Goal: Task Accomplishment & Management: Use online tool/utility

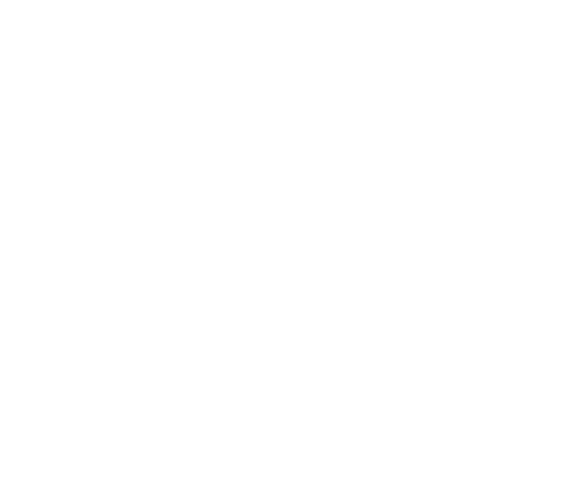
select select "Song"
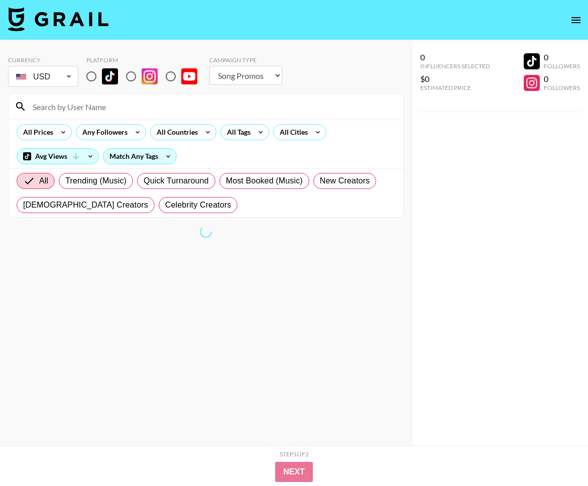
click at [96, 77] on input "radio" at bounding box center [91, 76] width 21 height 21
radio input "true"
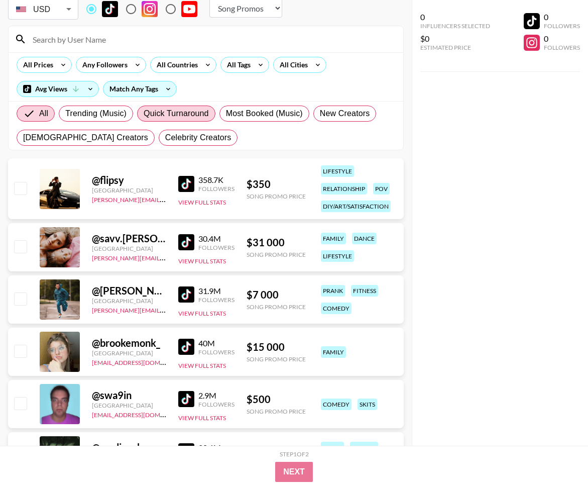
scroll to position [22, 0]
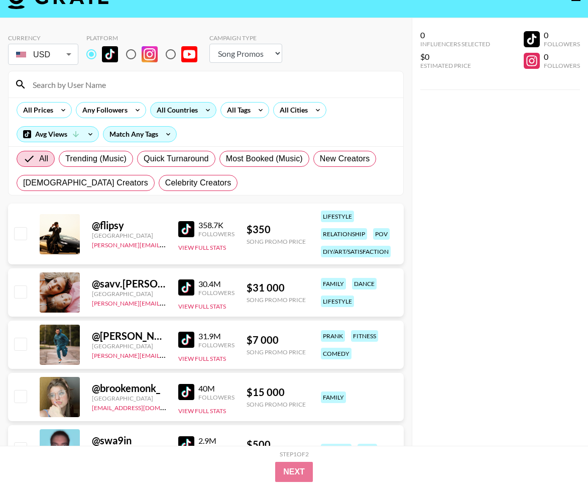
click at [189, 111] on div "All Countries" at bounding box center [175, 109] width 49 height 15
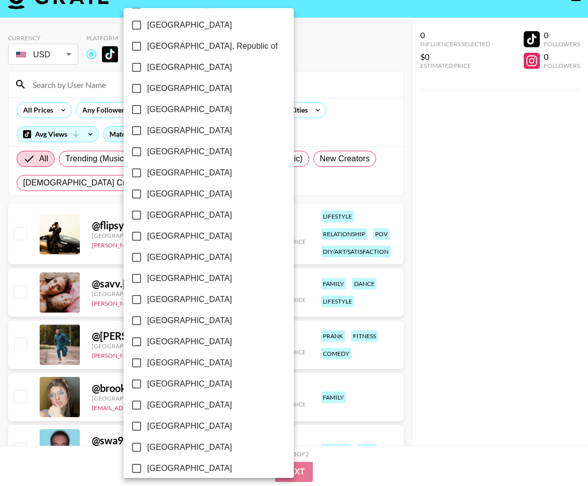
scroll to position [686, 0]
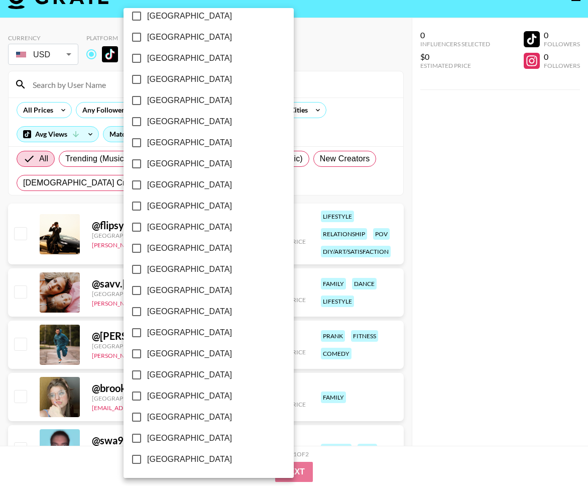
click at [178, 414] on span "[GEOGRAPHIC_DATA]" at bounding box center [189, 417] width 85 height 12
click at [147, 414] on input "[GEOGRAPHIC_DATA]" at bounding box center [136, 416] width 21 height 21
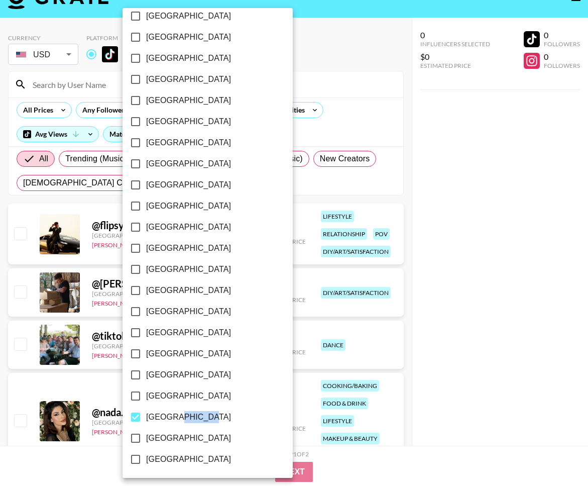
click at [178, 414] on span "[GEOGRAPHIC_DATA]" at bounding box center [188, 417] width 85 height 12
click at [146, 414] on input "[GEOGRAPHIC_DATA]" at bounding box center [135, 416] width 21 height 21
checkbox input "false"
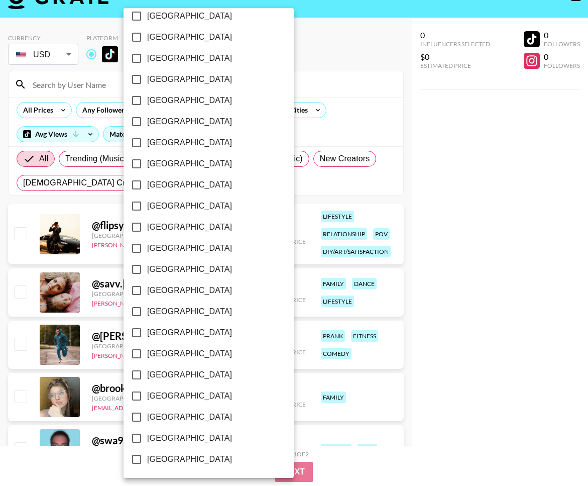
click at [168, 395] on span "[GEOGRAPHIC_DATA]" at bounding box center [189, 396] width 85 height 12
click at [147, 395] on input "[GEOGRAPHIC_DATA]" at bounding box center [136, 395] width 21 height 21
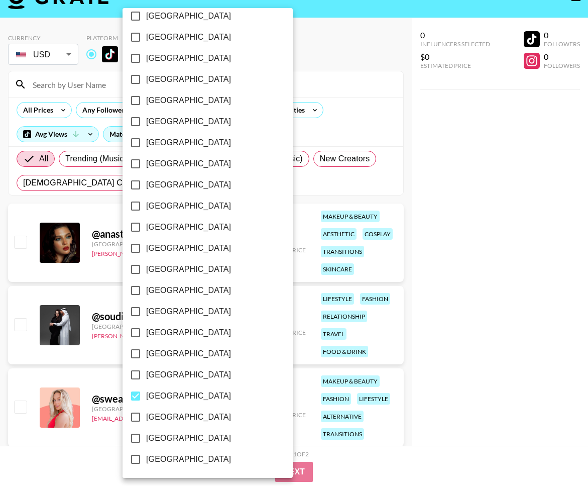
click at [186, 394] on span "[GEOGRAPHIC_DATA]" at bounding box center [188, 396] width 85 height 12
click at [146, 394] on input "[GEOGRAPHIC_DATA]" at bounding box center [135, 395] width 21 height 21
checkbox input "false"
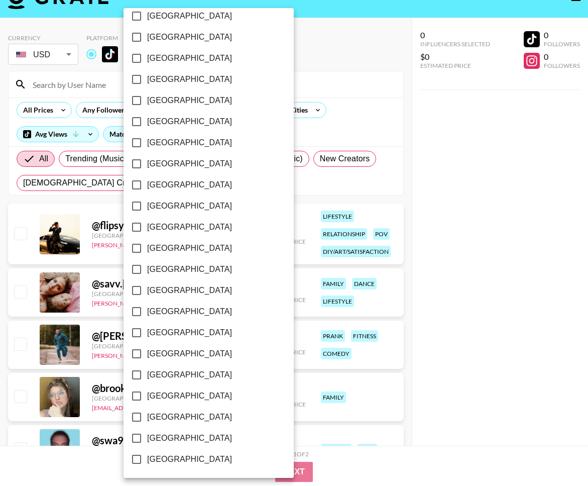
click at [171, 453] on span "[GEOGRAPHIC_DATA]" at bounding box center [189, 459] width 85 height 12
click at [147, 453] on input "[GEOGRAPHIC_DATA]" at bounding box center [136, 459] width 21 height 21
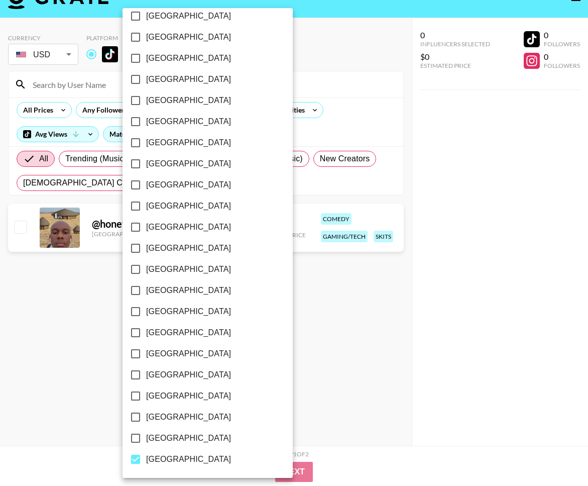
click at [160, 451] on label "[GEOGRAPHIC_DATA]" at bounding box center [201, 459] width 152 height 21
click at [146, 451] on input "[GEOGRAPHIC_DATA]" at bounding box center [135, 459] width 21 height 21
checkbox input "false"
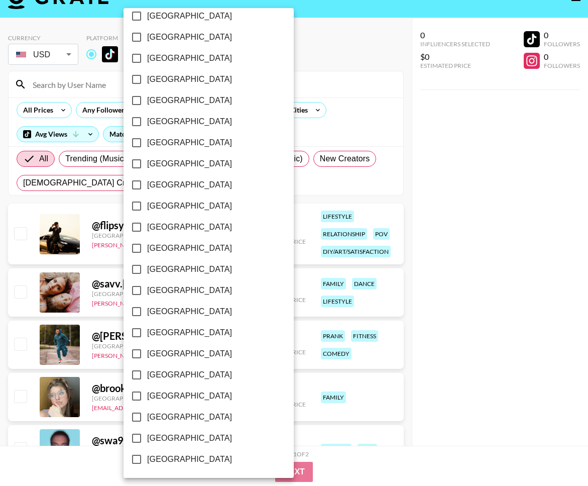
click at [156, 430] on label "[GEOGRAPHIC_DATA]" at bounding box center [202, 437] width 152 height 21
click at [147, 430] on input "[GEOGRAPHIC_DATA]" at bounding box center [136, 437] width 21 height 21
checkbox input "true"
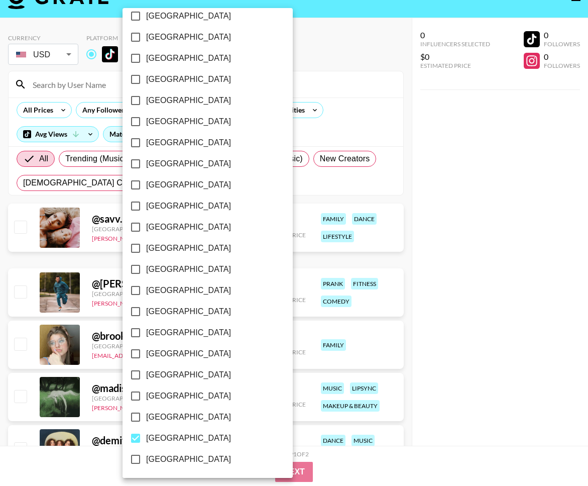
click at [350, 206] on div at bounding box center [294, 243] width 588 height 486
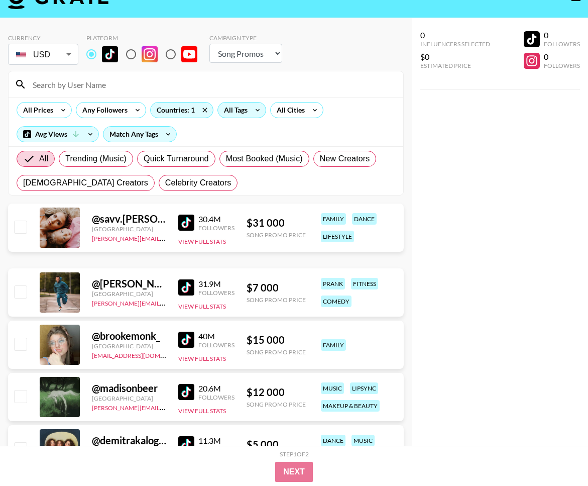
click at [234, 115] on div "All Tags" at bounding box center [234, 109] width 32 height 15
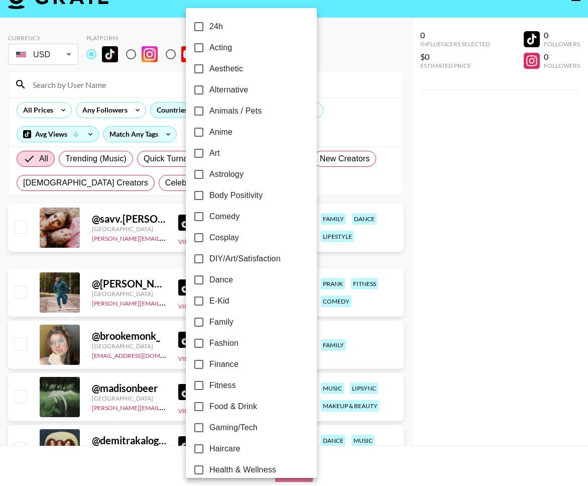
click at [221, 221] on span "Comedy" at bounding box center [224, 216] width 30 height 12
click at [209, 221] on input "Comedy" at bounding box center [198, 216] width 21 height 21
checkbox input "true"
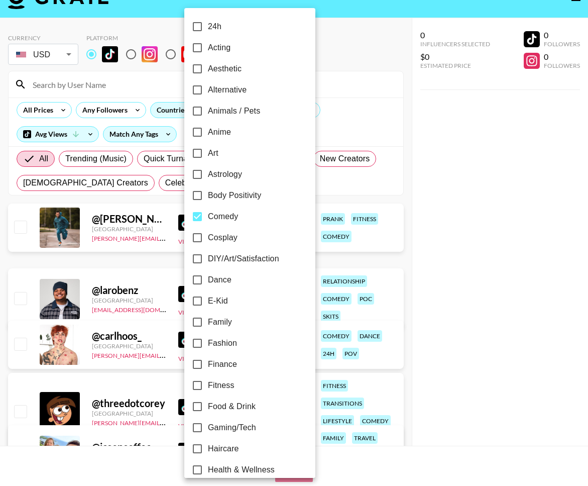
click at [339, 243] on div at bounding box center [294, 243] width 588 height 486
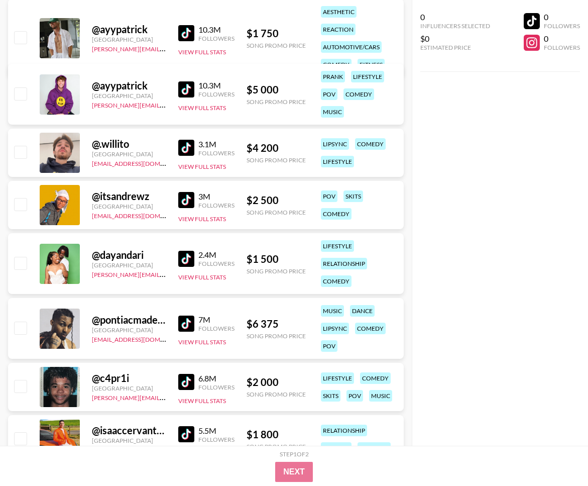
scroll to position [0, 0]
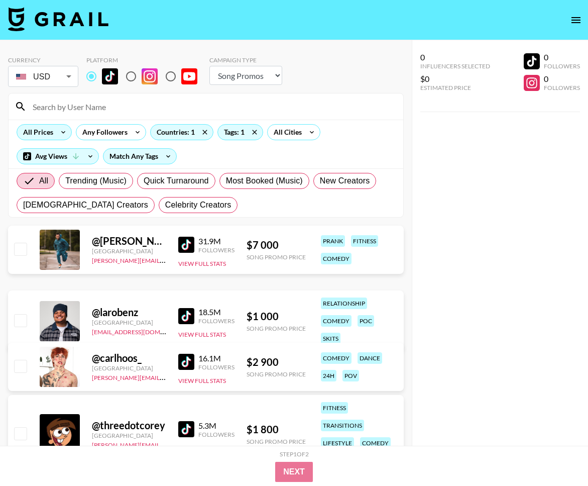
click at [60, 138] on icon at bounding box center [63, 132] width 16 height 15
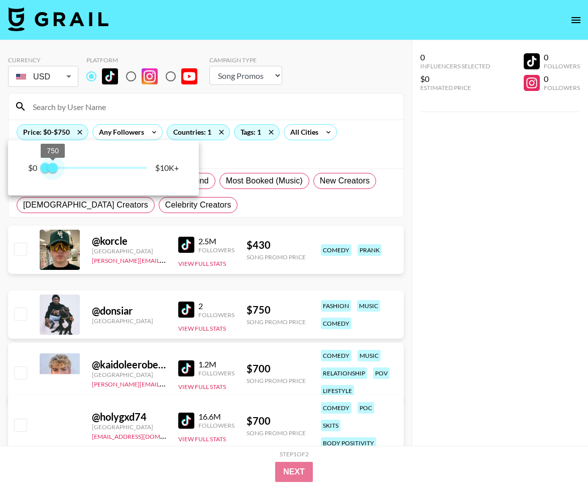
type input "500"
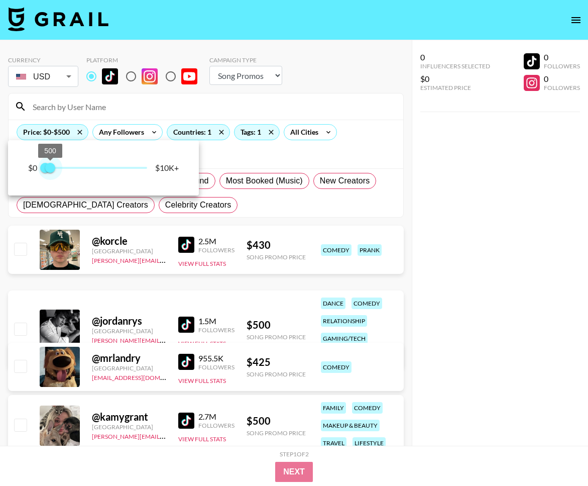
drag, startPoint x: 147, startPoint y: 165, endPoint x: 51, endPoint y: 166, distance: 95.4
click at [51, 166] on span "500" at bounding box center [50, 168] width 10 height 10
click at [284, 156] on div at bounding box center [294, 243] width 588 height 486
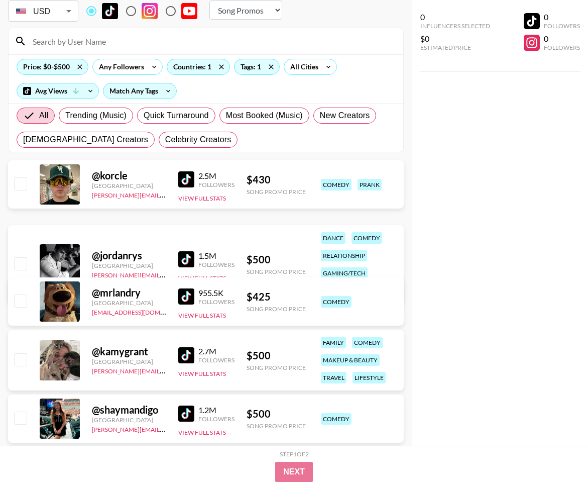
scroll to position [72, 0]
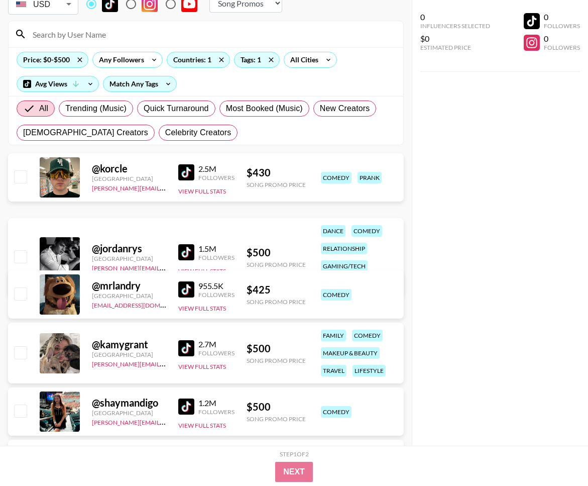
click at [189, 290] on img at bounding box center [186, 289] width 16 height 16
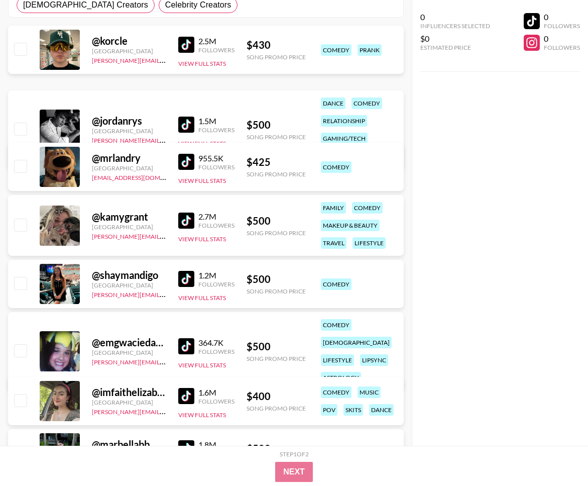
scroll to position [200, 0]
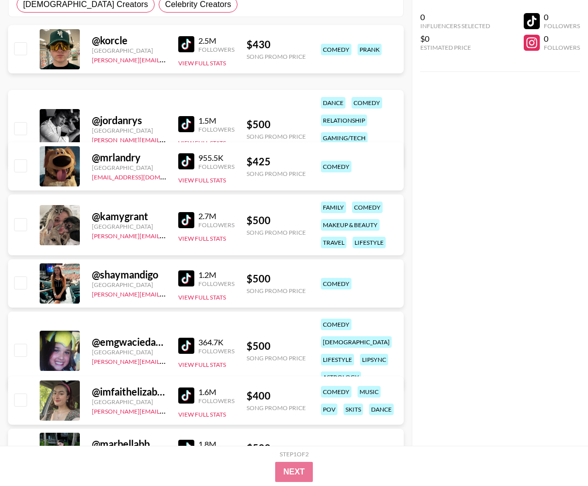
click at [187, 223] on img at bounding box center [186, 220] width 16 height 16
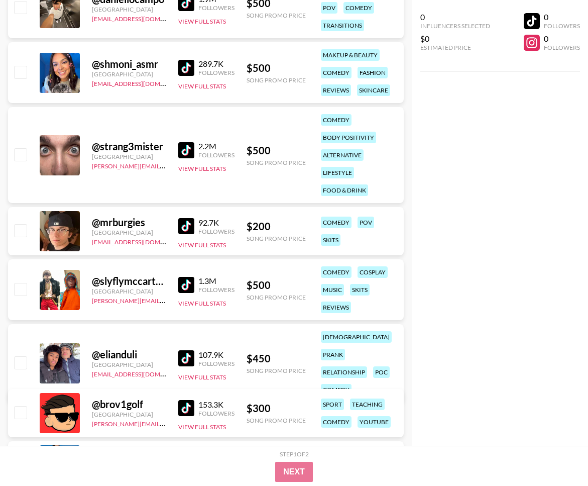
scroll to position [836, 0]
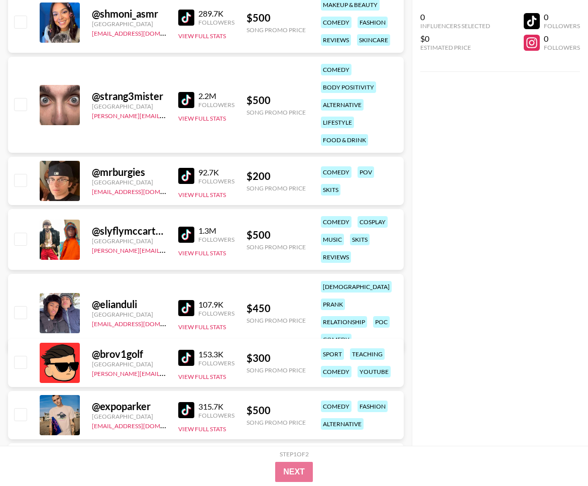
click at [180, 300] on img at bounding box center [186, 308] width 16 height 16
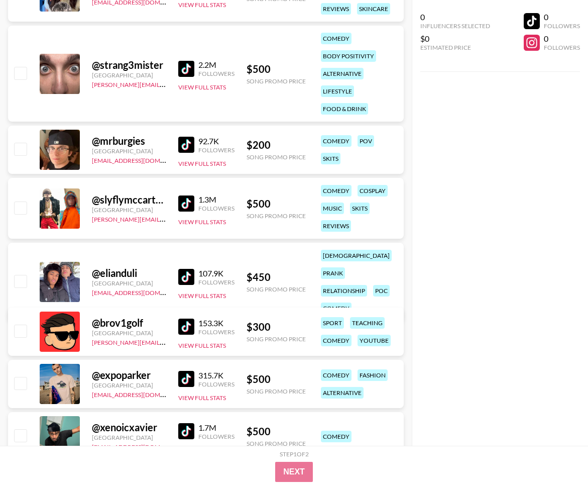
click at [186, 331] on img at bounding box center [186, 326] width 16 height 16
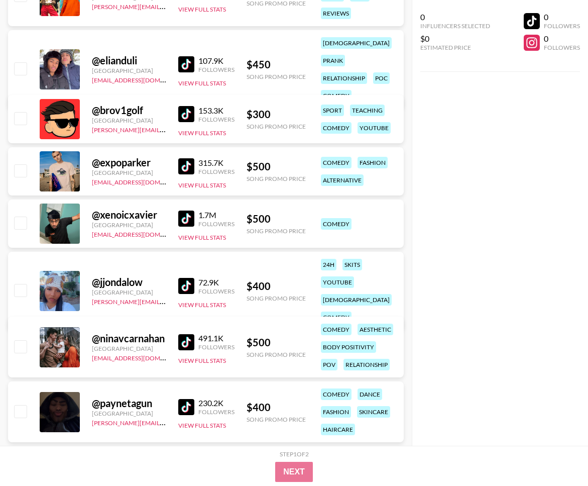
scroll to position [1140, 0]
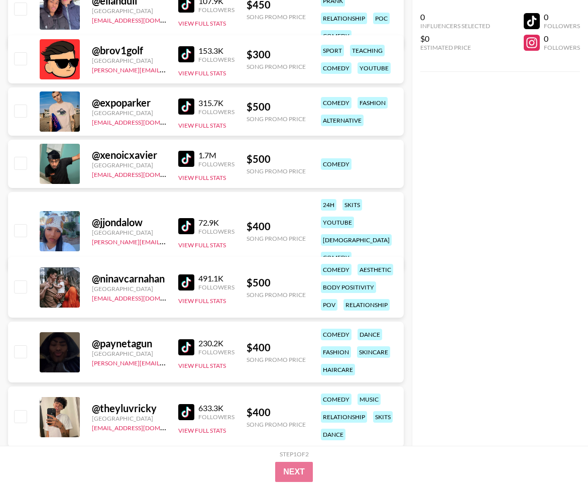
click at [182, 352] on img at bounding box center [186, 347] width 16 height 16
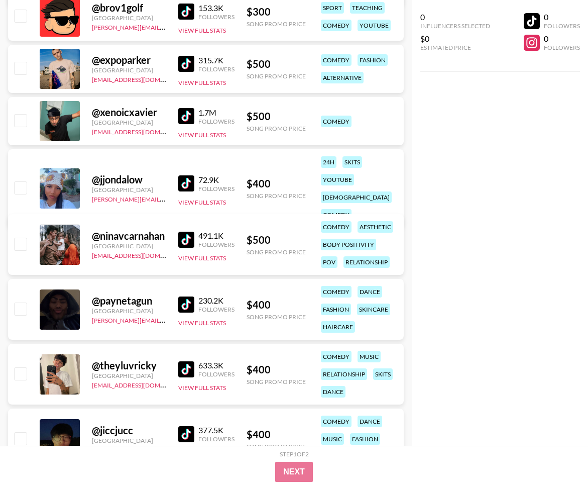
scroll to position [1201, 0]
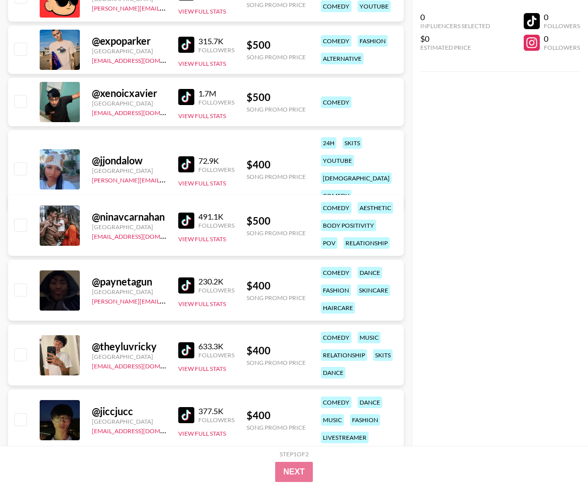
click at [187, 353] on img at bounding box center [186, 350] width 16 height 16
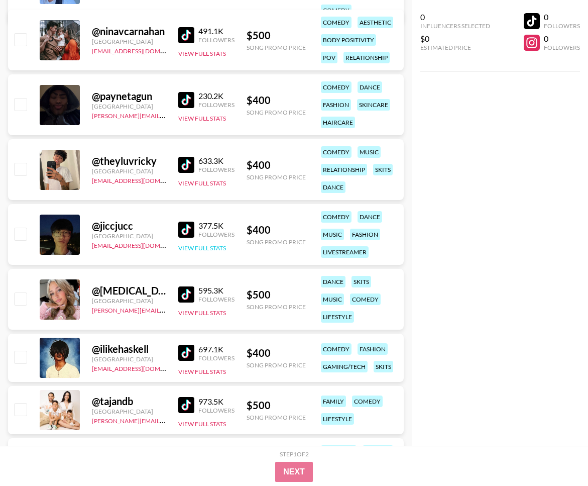
scroll to position [1435, 0]
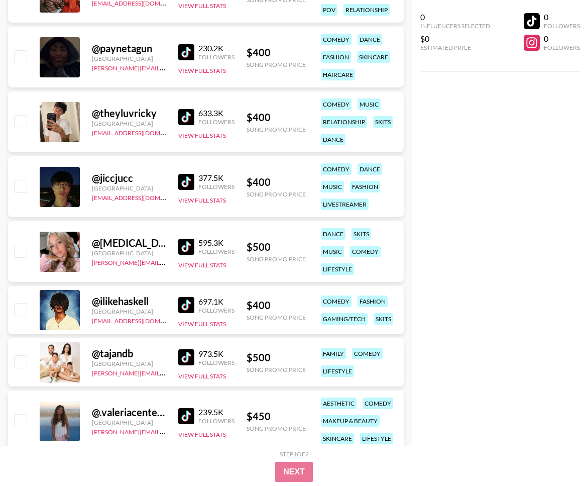
click at [189, 307] on img at bounding box center [186, 305] width 16 height 16
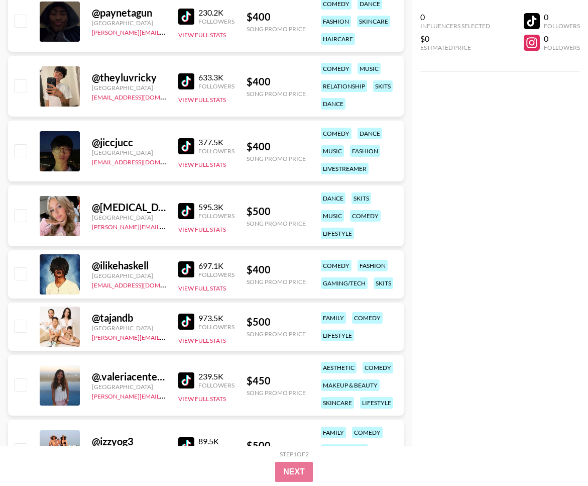
scroll to position [1519, 0]
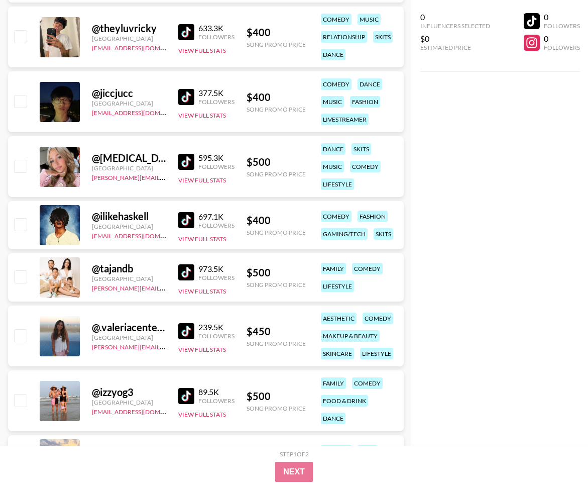
click at [184, 332] on img at bounding box center [186, 331] width 16 height 16
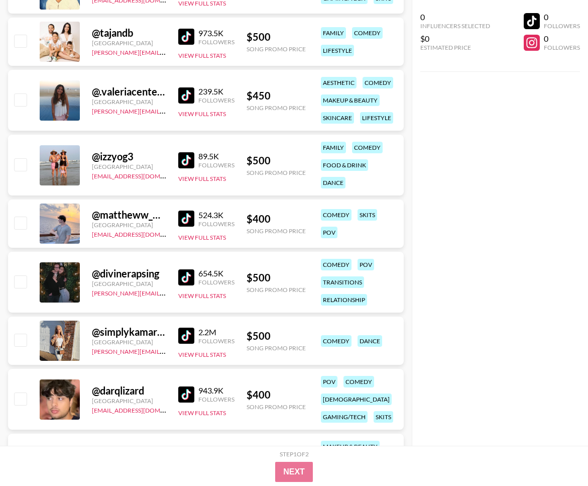
scroll to position [1846, 0]
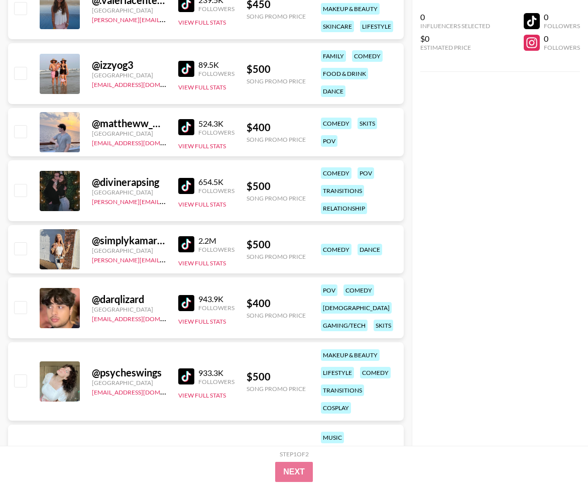
click at [191, 302] on img at bounding box center [186, 303] width 16 height 16
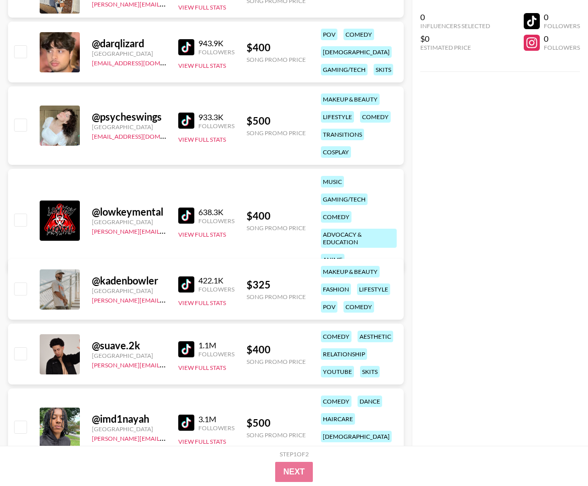
scroll to position [2157, 0]
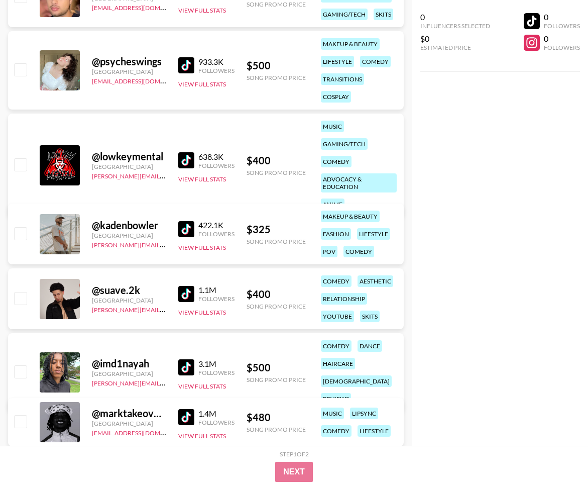
click at [184, 295] on img at bounding box center [186, 294] width 16 height 16
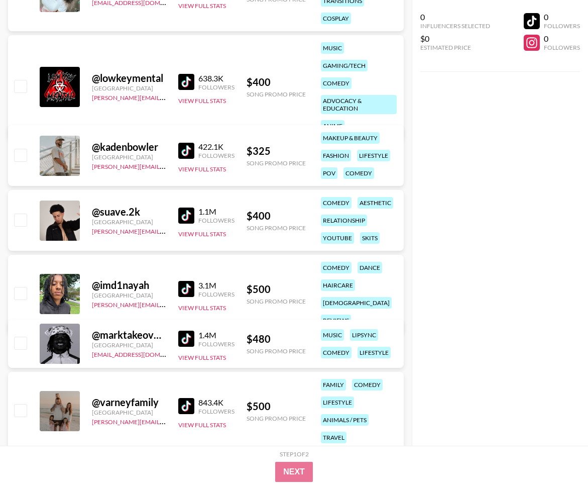
scroll to position [2314, 0]
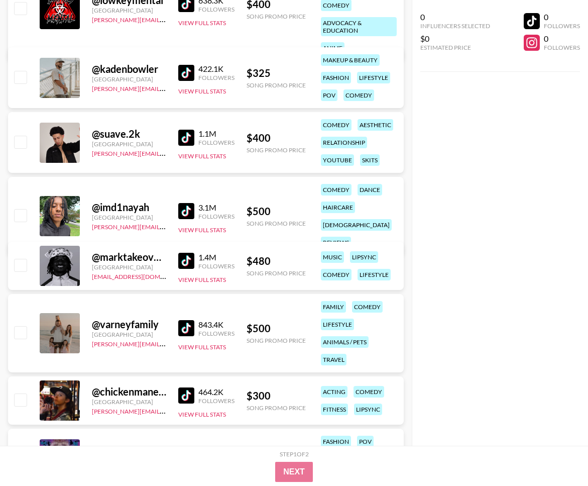
click at [183, 203] on img at bounding box center [186, 211] width 16 height 16
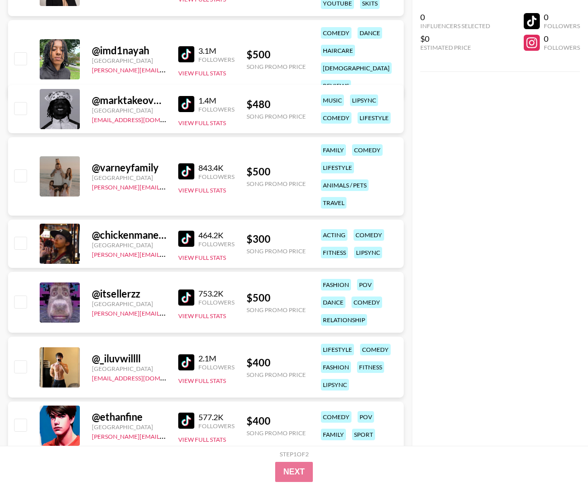
scroll to position [2523, 0]
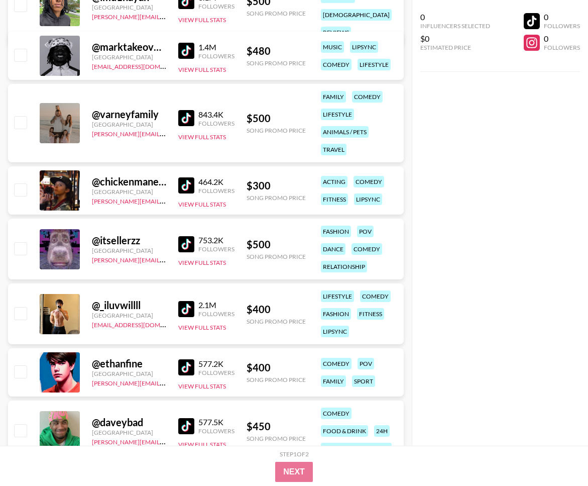
click at [193, 242] on img at bounding box center [186, 244] width 16 height 16
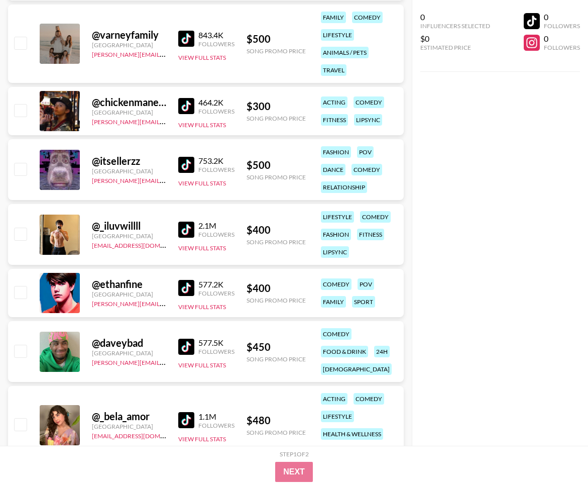
scroll to position [2644, 0]
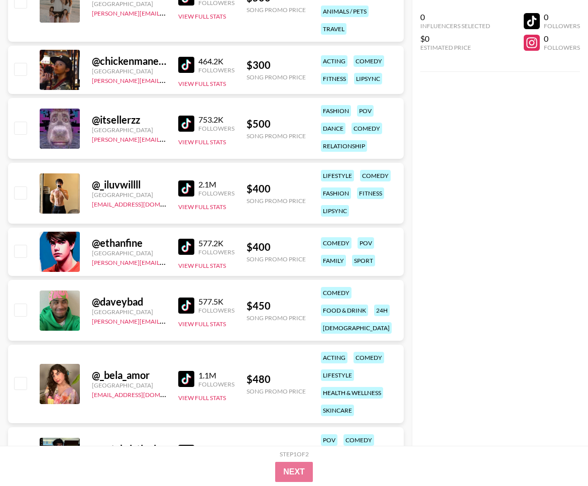
click at [188, 306] on img at bounding box center [186, 305] width 16 height 16
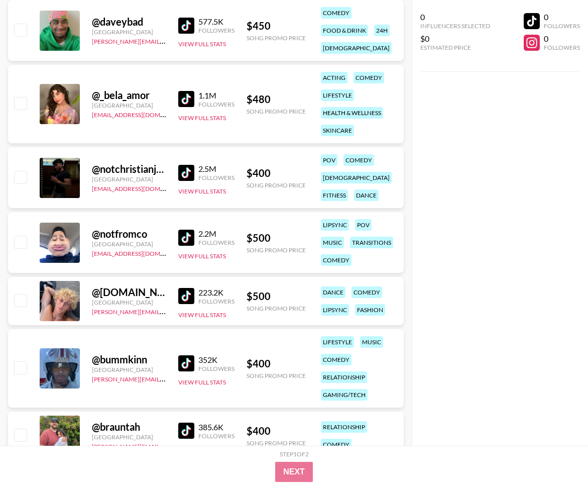
scroll to position [2960, 0]
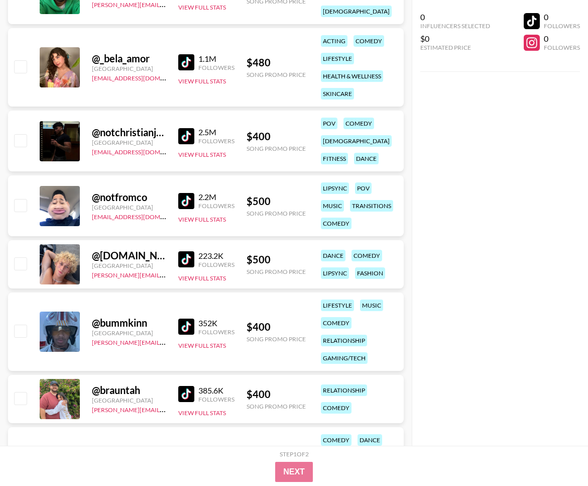
click at [181, 255] on img at bounding box center [186, 259] width 16 height 16
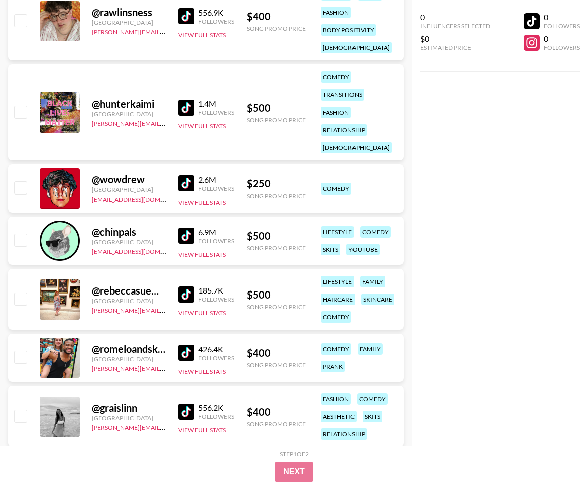
scroll to position [3440, 0]
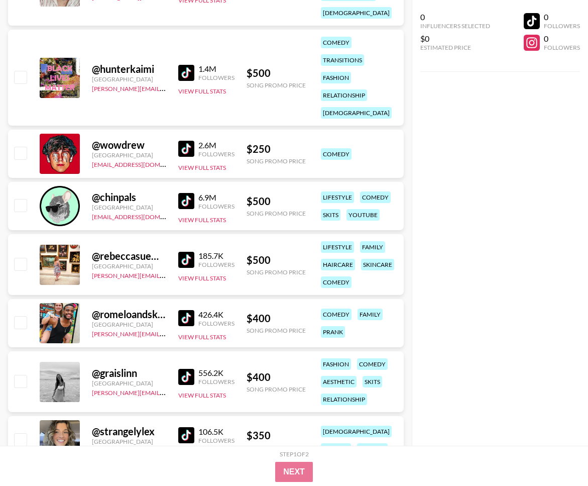
click at [188, 148] on img at bounding box center [186, 149] width 16 height 16
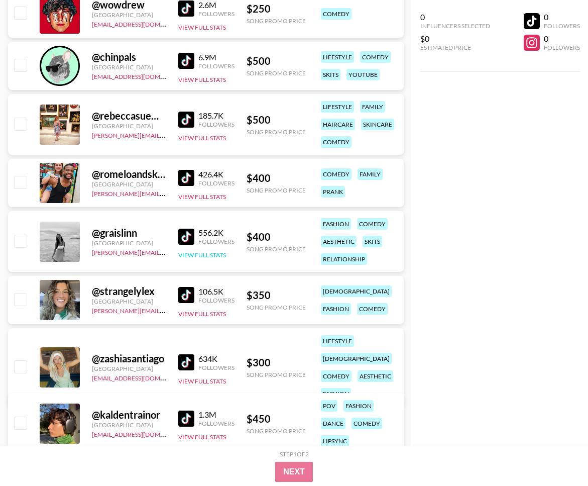
scroll to position [3621, 0]
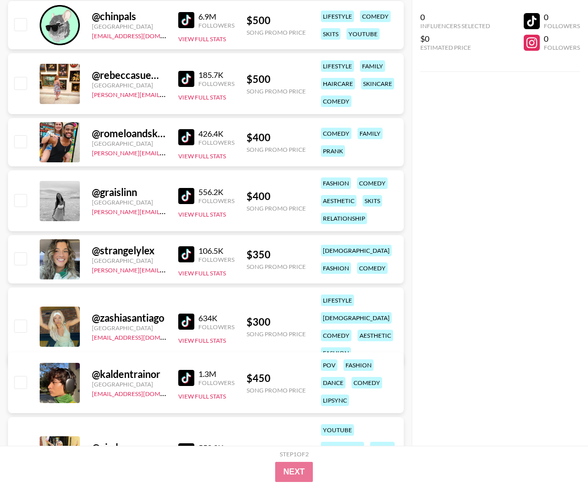
click at [190, 256] on img at bounding box center [186, 254] width 16 height 16
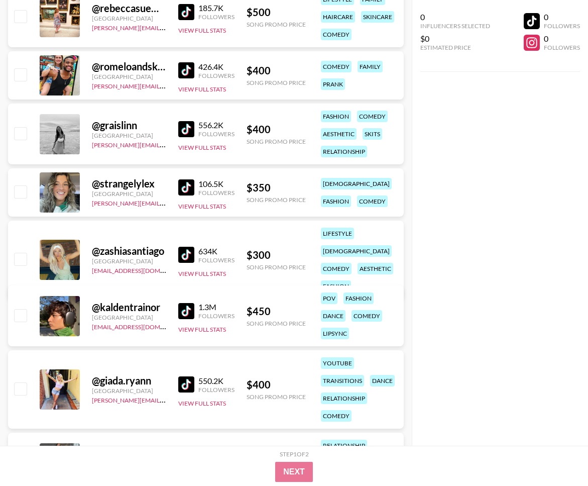
click at [186, 248] on img at bounding box center [186, 255] width 16 height 16
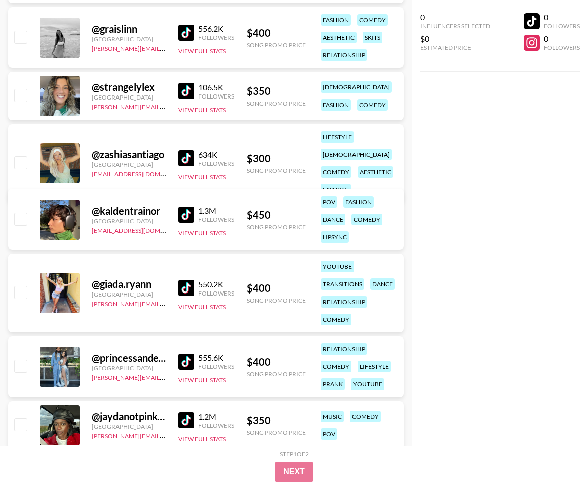
click at [186, 210] on img at bounding box center [186, 214] width 16 height 16
click at [184, 285] on img at bounding box center [186, 288] width 16 height 16
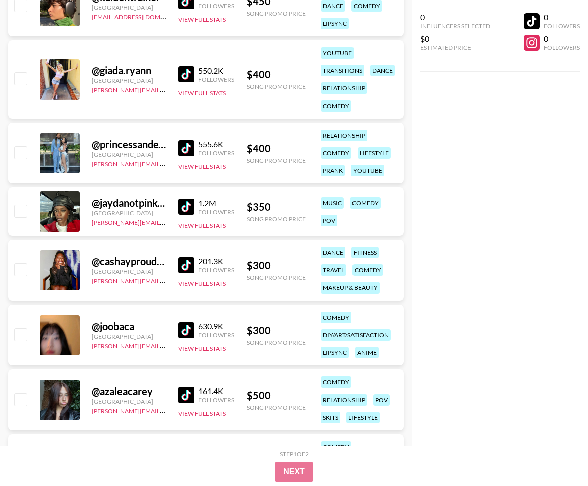
scroll to position [4134, 0]
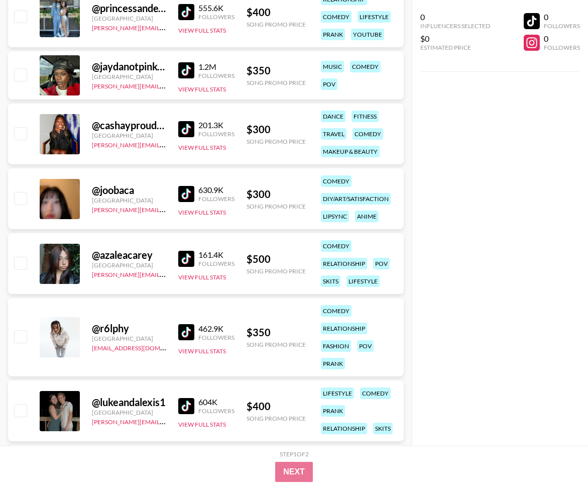
click at [186, 192] on img at bounding box center [186, 194] width 16 height 16
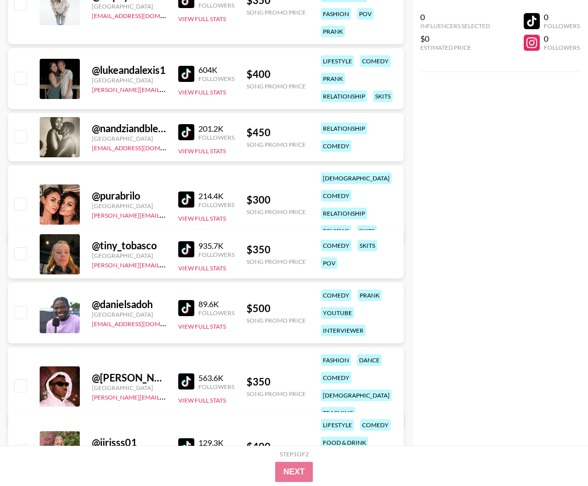
scroll to position [4469, 0]
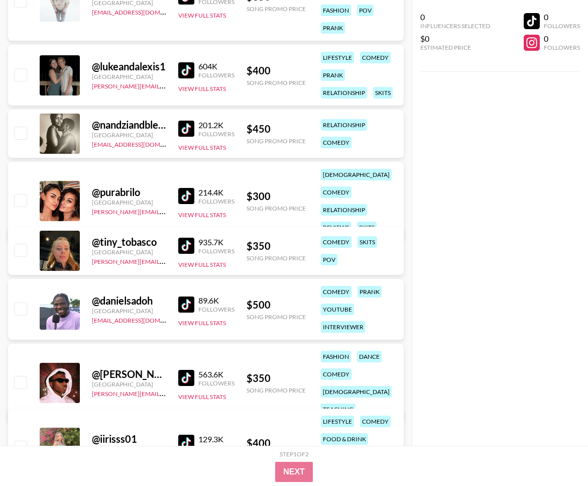
click at [190, 245] on img at bounding box center [186, 246] width 16 height 16
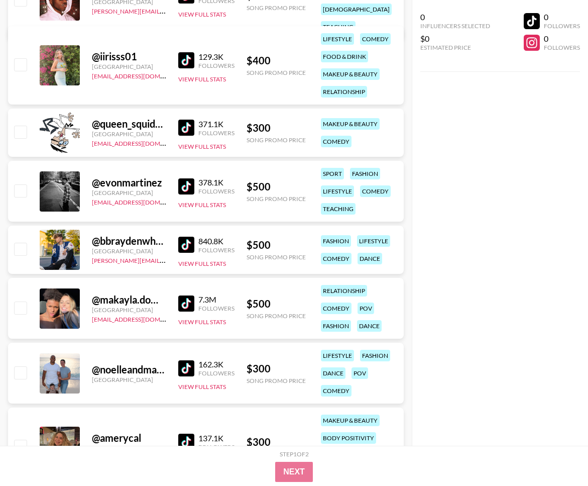
scroll to position [4867, 0]
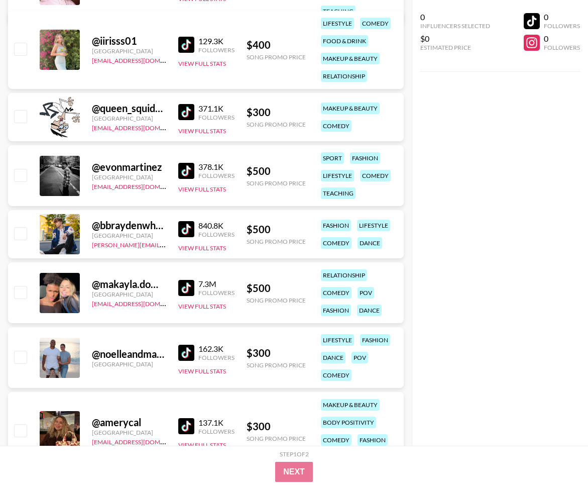
click at [186, 234] on img at bounding box center [186, 229] width 16 height 16
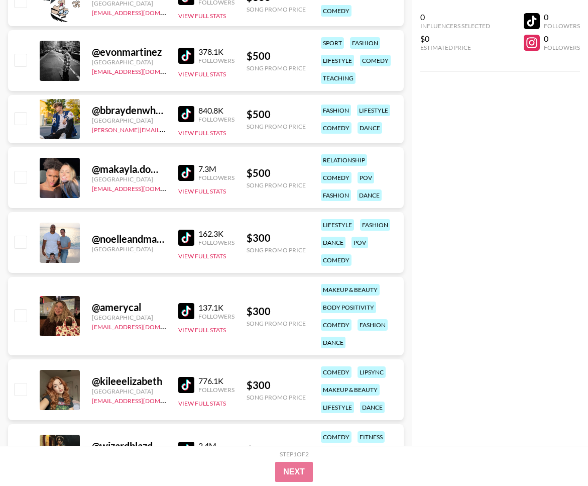
scroll to position [5018, 0]
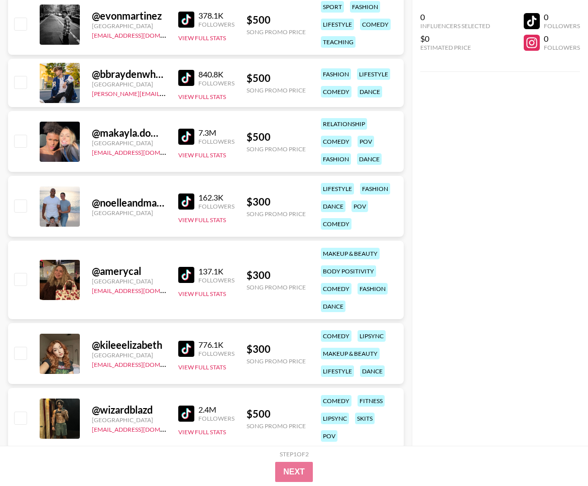
click at [185, 280] on img at bounding box center [186, 275] width 16 height 16
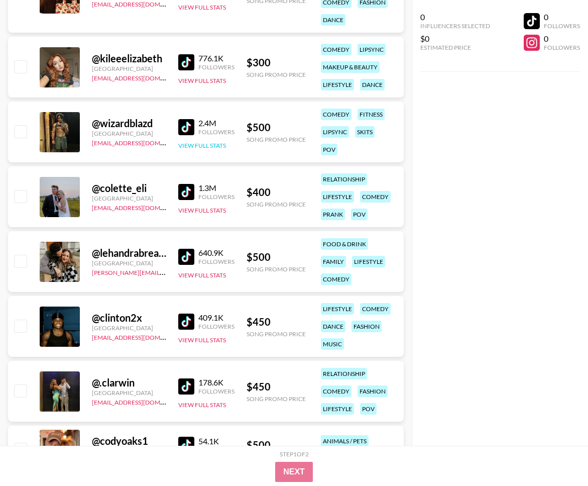
scroll to position [5357, 0]
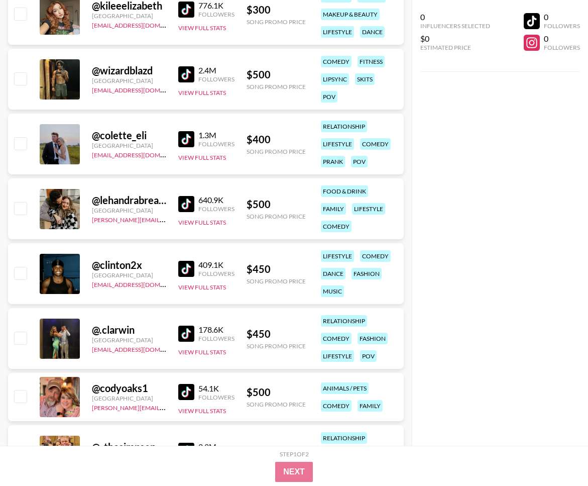
click at [187, 266] on img at bounding box center [186, 269] width 16 height 16
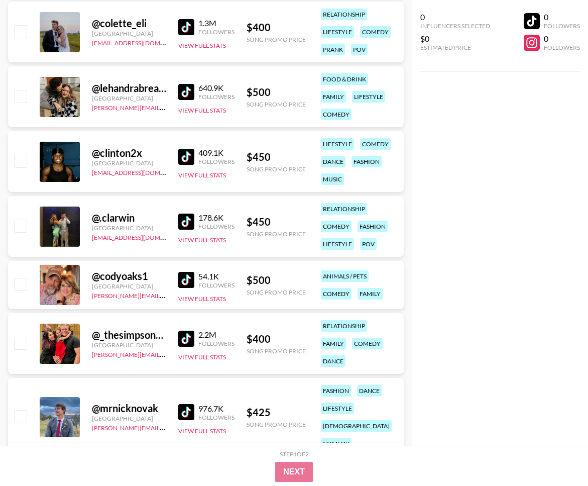
click at [188, 283] on img at bounding box center [186, 280] width 16 height 16
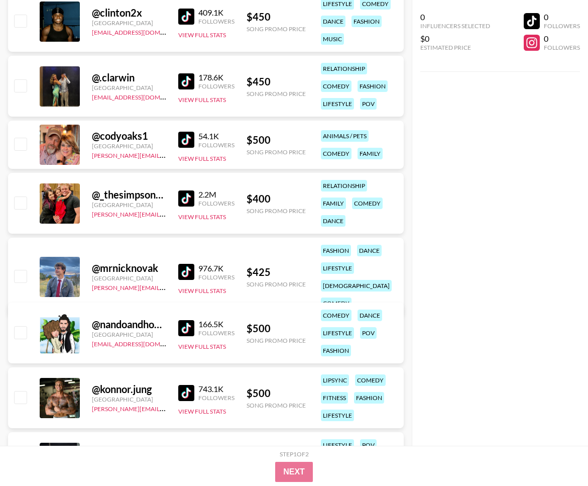
scroll to position [5611, 0]
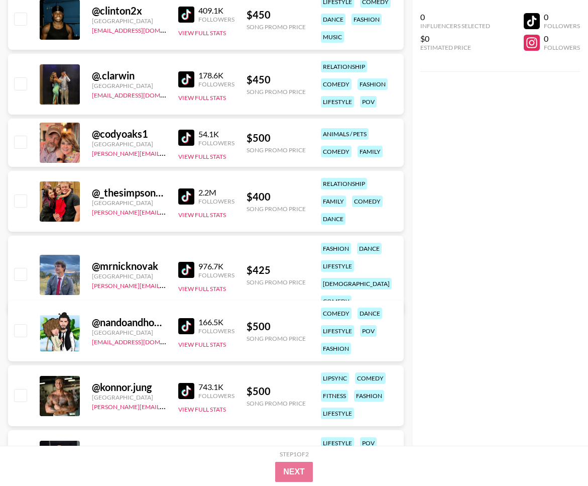
click at [192, 329] on img at bounding box center [186, 326] width 16 height 16
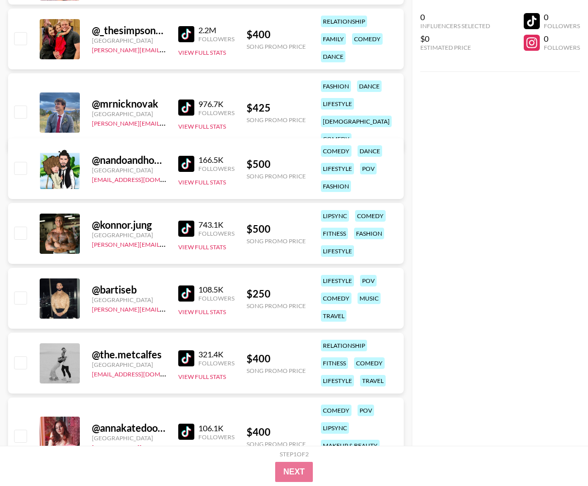
scroll to position [5776, 0]
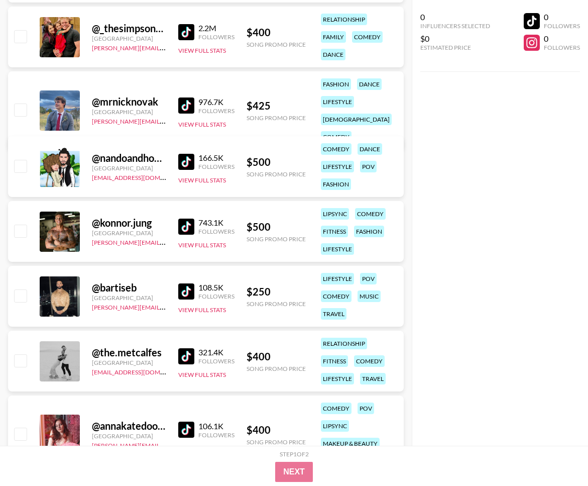
click at [181, 220] on img at bounding box center [186, 226] width 16 height 16
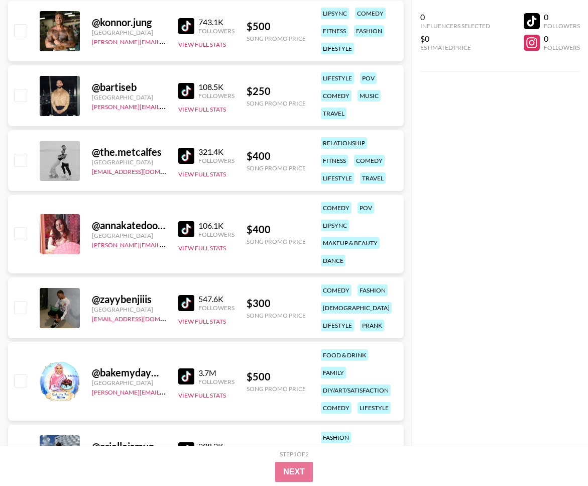
scroll to position [6026, 0]
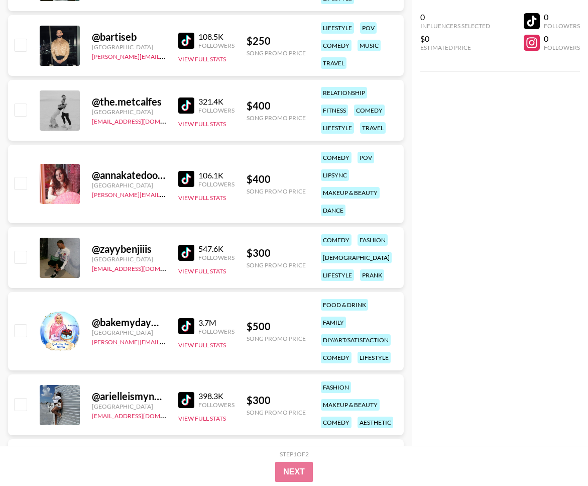
click at [188, 178] on img at bounding box center [186, 179] width 16 height 16
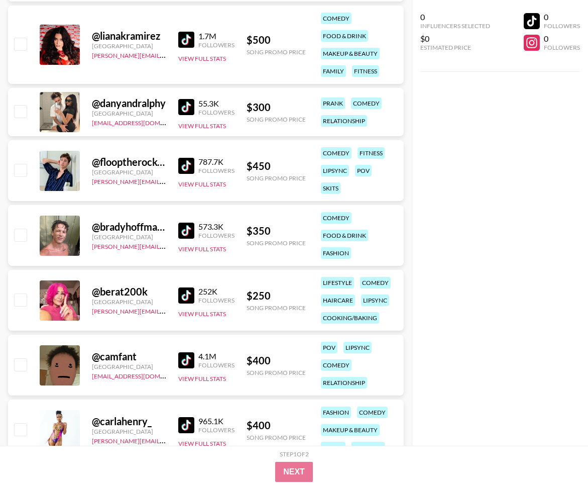
scroll to position [6464, 0]
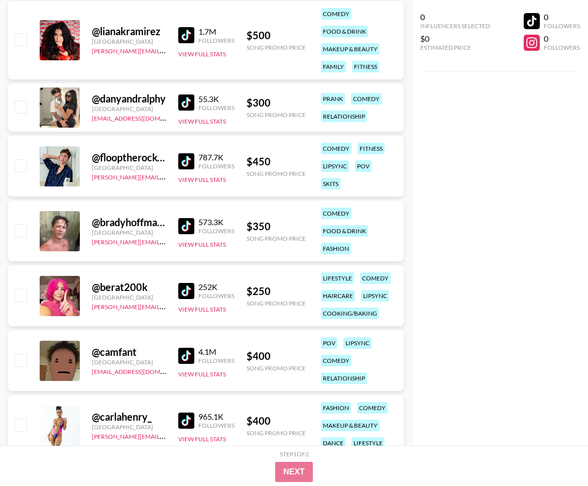
click at [182, 226] on img at bounding box center [186, 226] width 16 height 16
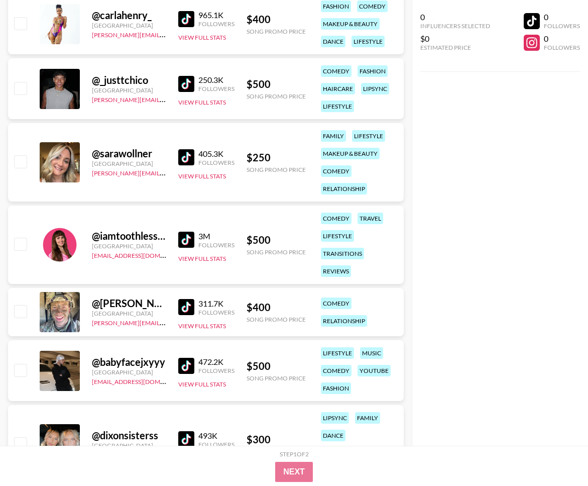
scroll to position [6964, 0]
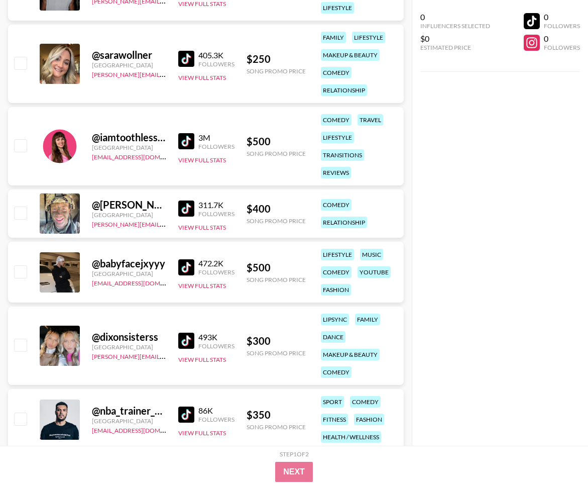
click at [183, 270] on img at bounding box center [186, 267] width 16 height 16
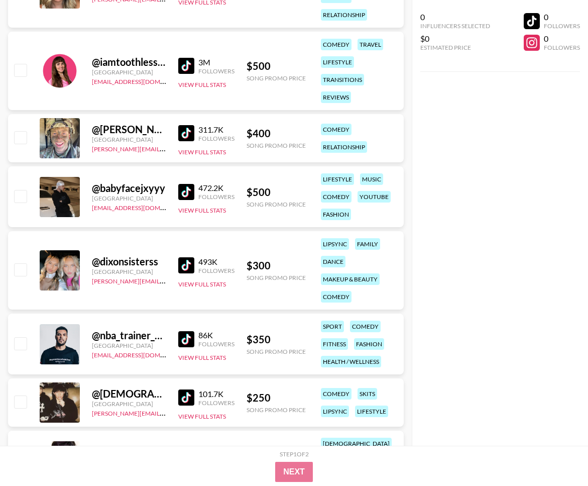
scroll to position [7102, 0]
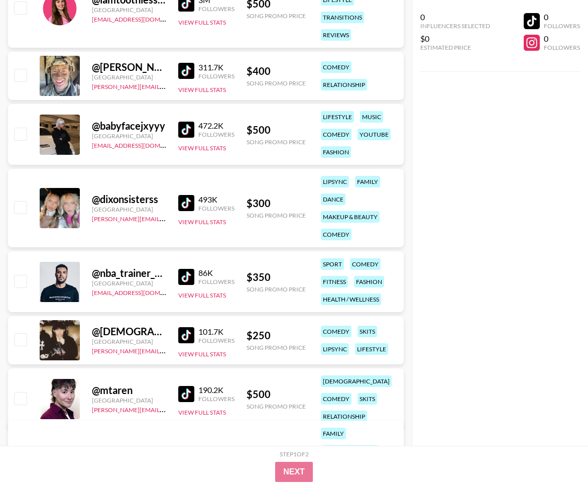
click at [184, 198] on img at bounding box center [186, 203] width 16 height 16
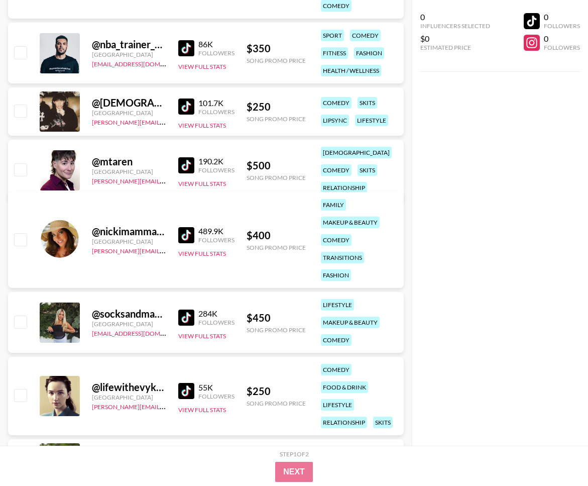
scroll to position [7372, 0]
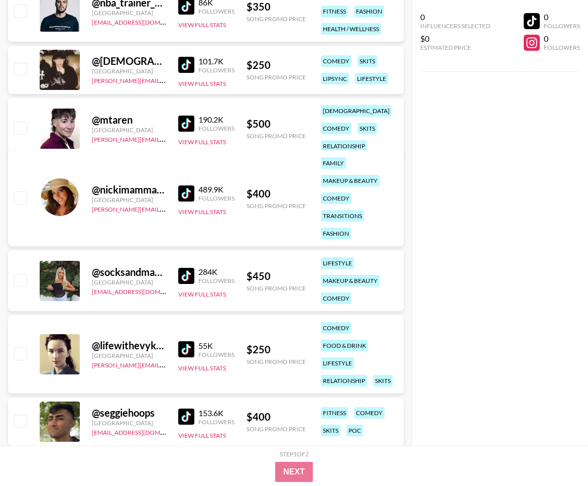
click at [190, 275] on img at bounding box center [186, 276] width 16 height 16
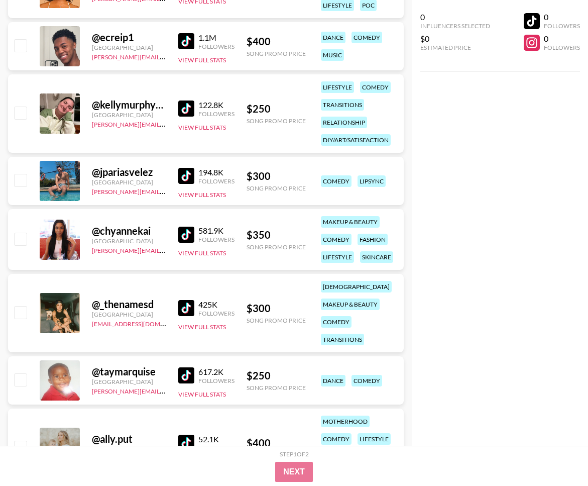
scroll to position [8552, 0]
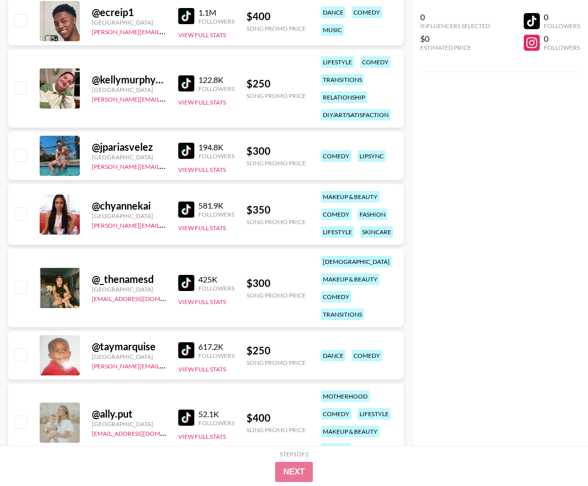
click at [185, 284] on img at bounding box center [186, 283] width 16 height 16
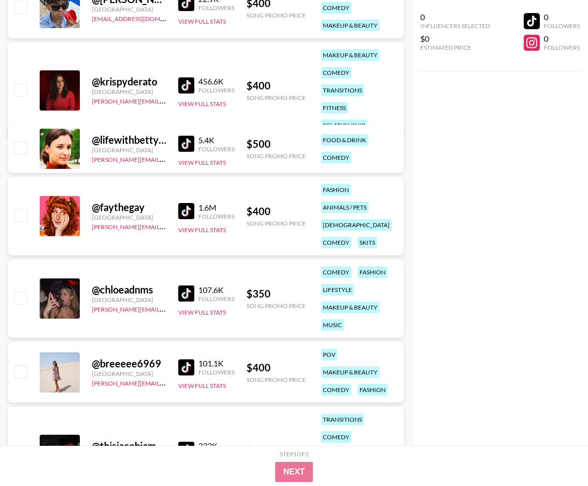
scroll to position [9459, 0]
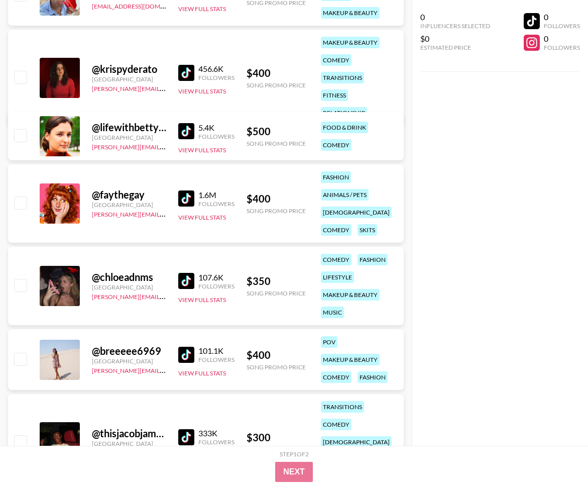
click at [186, 193] on img at bounding box center [186, 198] width 16 height 16
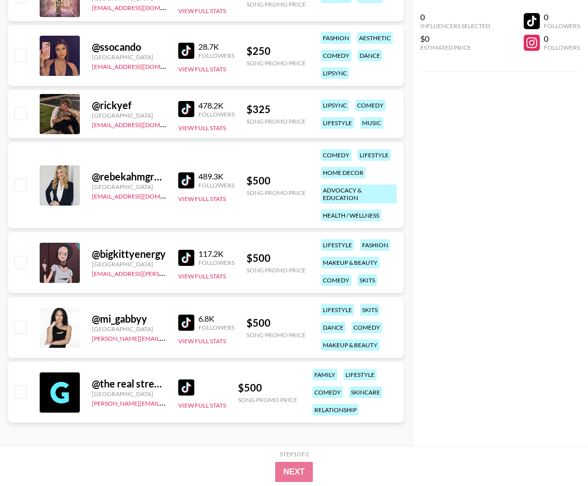
scroll to position [10800, 0]
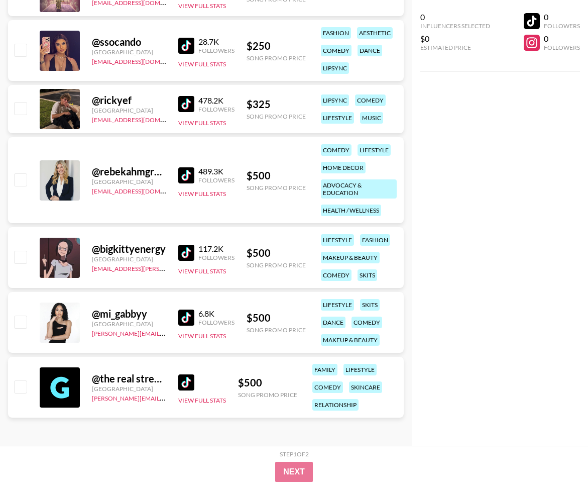
click at [188, 254] on img at bounding box center [186, 253] width 16 height 16
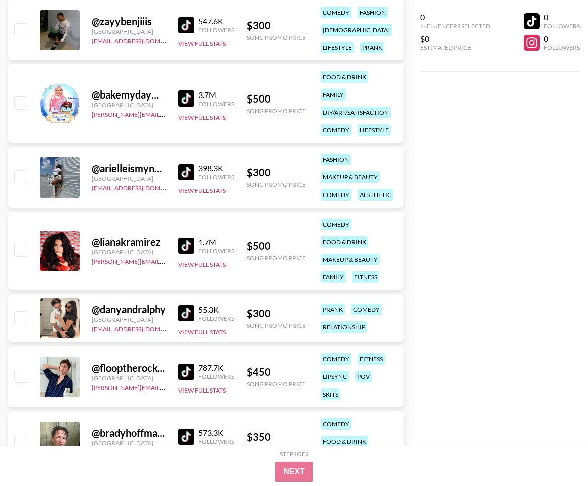
scroll to position [6216, 0]
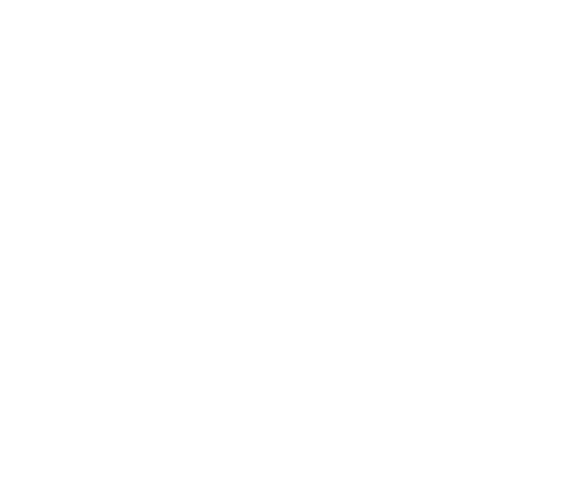
select select "Song"
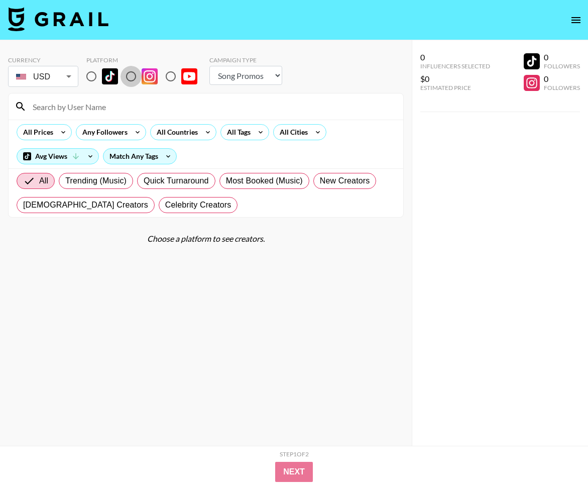
click at [135, 73] on input "radio" at bounding box center [131, 76] width 21 height 21
radio input "true"
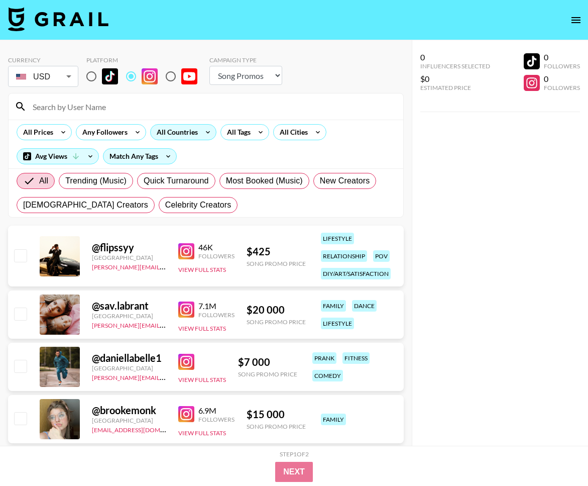
click at [166, 136] on div "All Countries" at bounding box center [175, 132] width 49 height 15
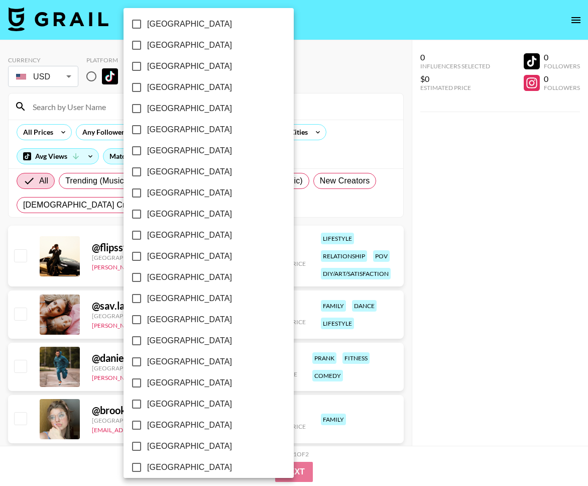
scroll to position [686, 0]
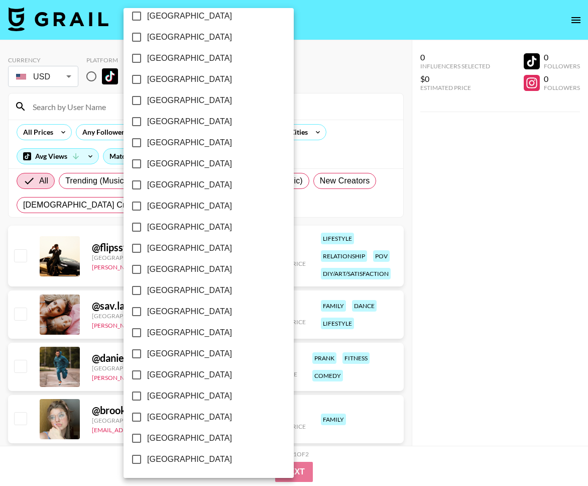
click at [173, 433] on span "[GEOGRAPHIC_DATA]" at bounding box center [189, 438] width 85 height 12
click at [147, 433] on input "[GEOGRAPHIC_DATA]" at bounding box center [136, 437] width 21 height 21
checkbox input "true"
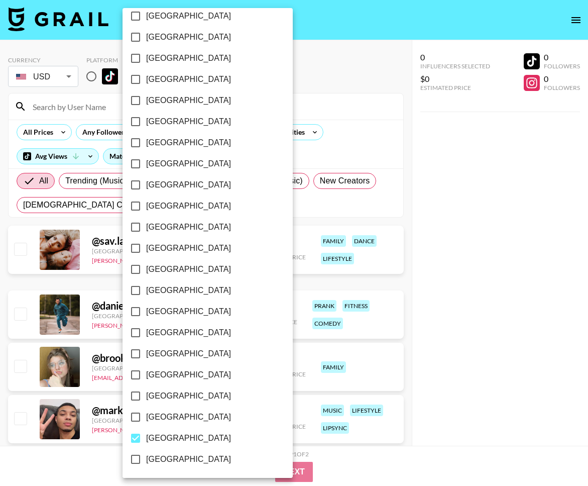
click at [323, 331] on div at bounding box center [294, 243] width 588 height 486
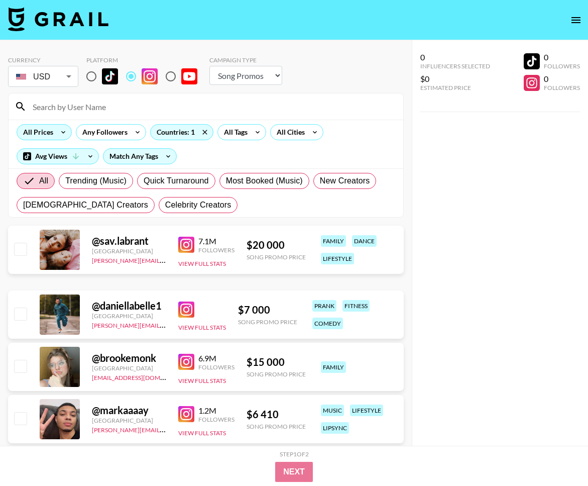
click at [67, 129] on icon at bounding box center [63, 132] width 16 height 15
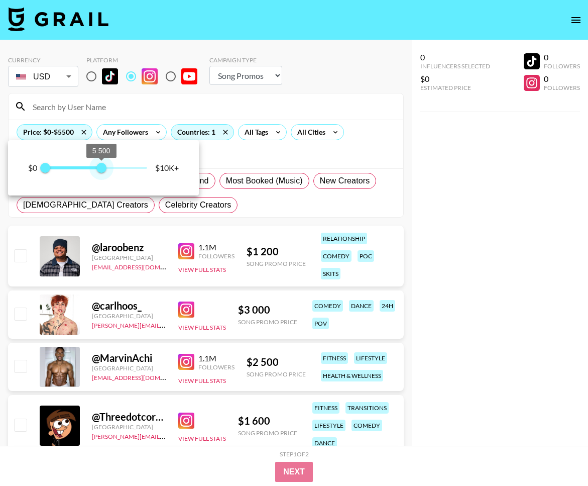
type input "1000"
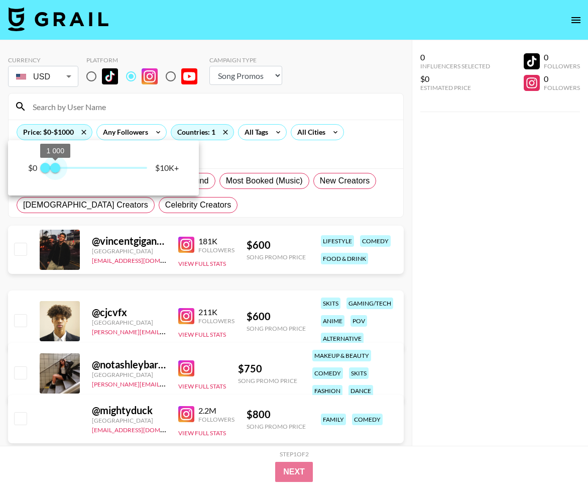
drag, startPoint x: 149, startPoint y: 173, endPoint x: 56, endPoint y: 173, distance: 92.4
click at [56, 173] on span "1 000" at bounding box center [55, 168] width 10 height 10
click at [292, 242] on div at bounding box center [294, 243] width 588 height 486
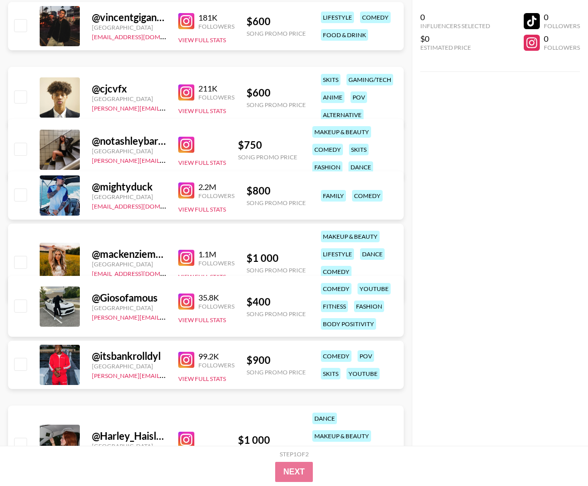
scroll to position [243, 0]
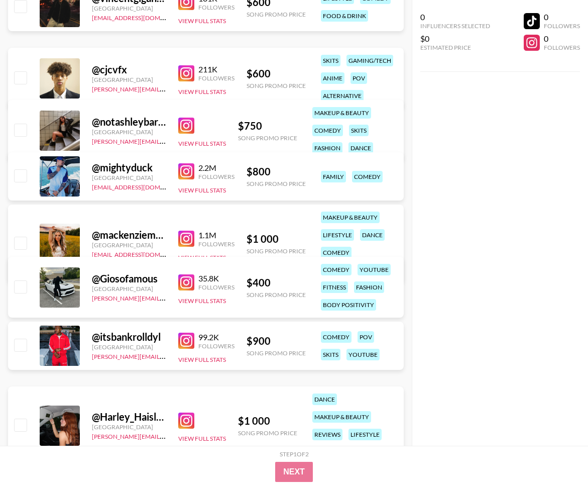
click at [189, 241] on img at bounding box center [186, 239] width 16 height 16
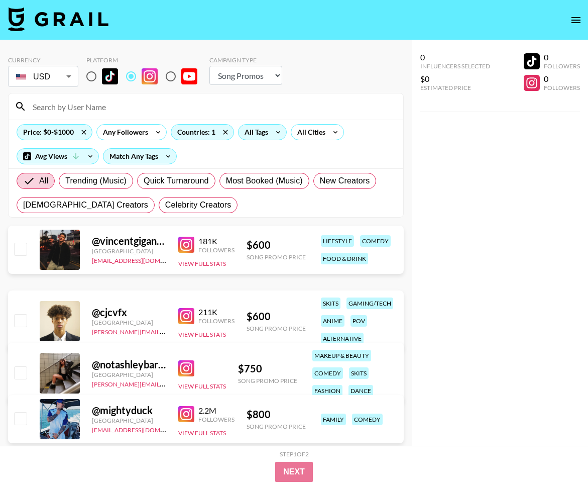
click at [250, 135] on div "All Tags" at bounding box center [255, 132] width 32 height 15
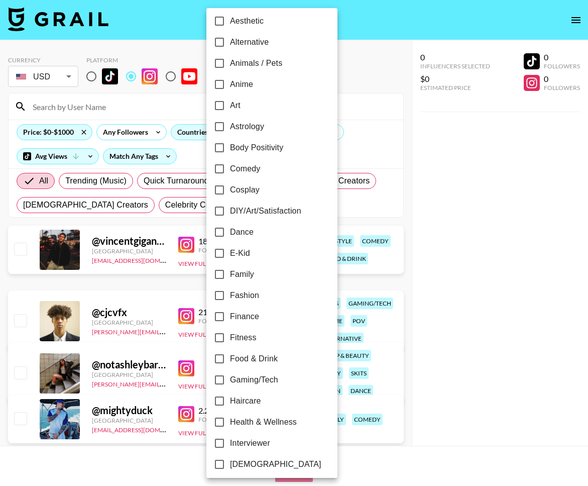
scroll to position [83, 0]
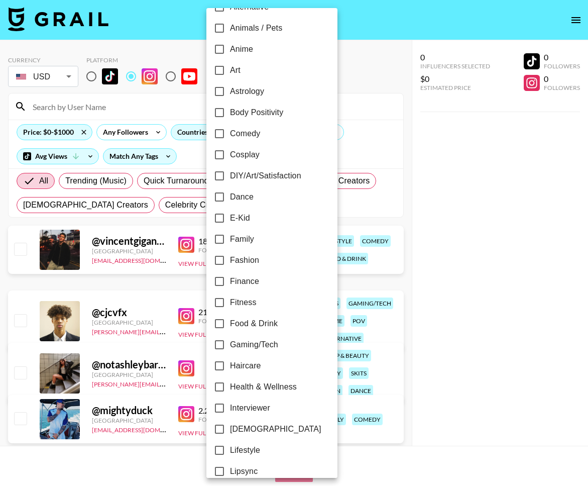
click at [247, 262] on span "Fashion" at bounding box center [244, 260] width 29 height 12
click at [230, 262] on input "Fashion" at bounding box center [219, 260] width 21 height 21
checkbox input "true"
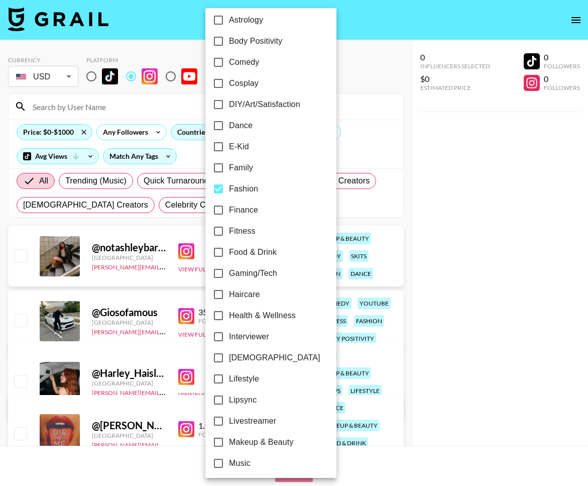
scroll to position [219, 0]
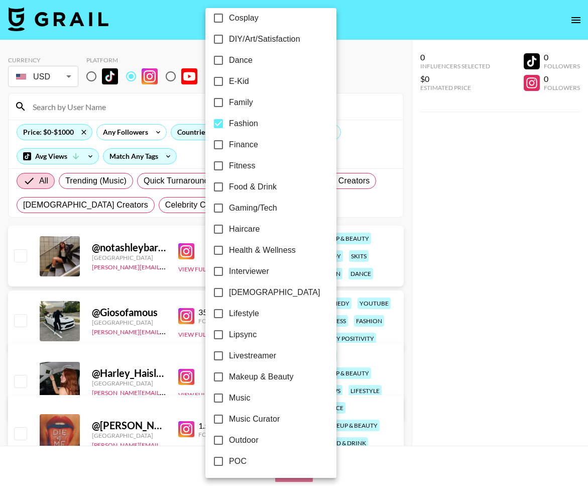
click at [274, 376] on span "Makeup & Beauty" at bounding box center [261, 377] width 65 height 12
click at [229, 376] on input "Makeup & Beauty" at bounding box center [218, 376] width 21 height 21
checkbox input "true"
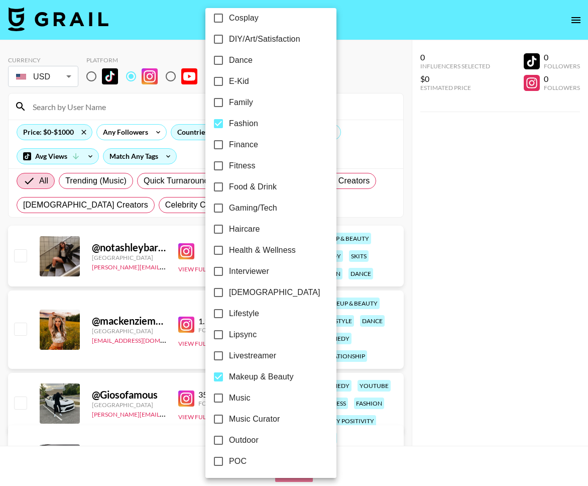
click at [367, 316] on div at bounding box center [294, 243] width 588 height 486
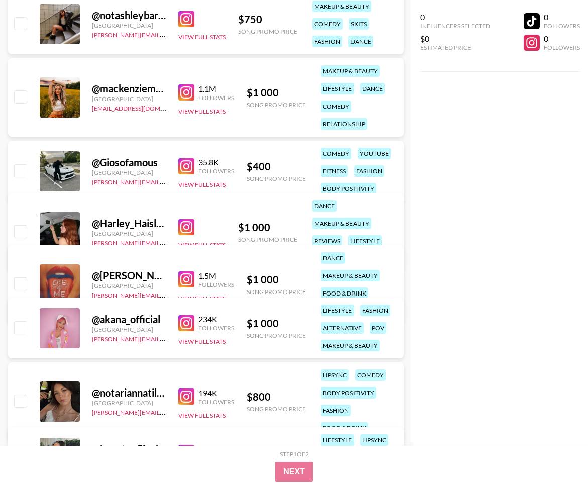
scroll to position [0, 0]
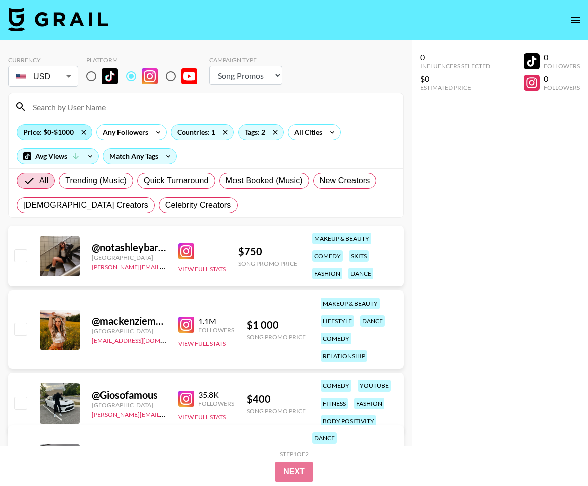
click at [66, 130] on div "Price: $0-$1000" at bounding box center [54, 132] width 75 height 15
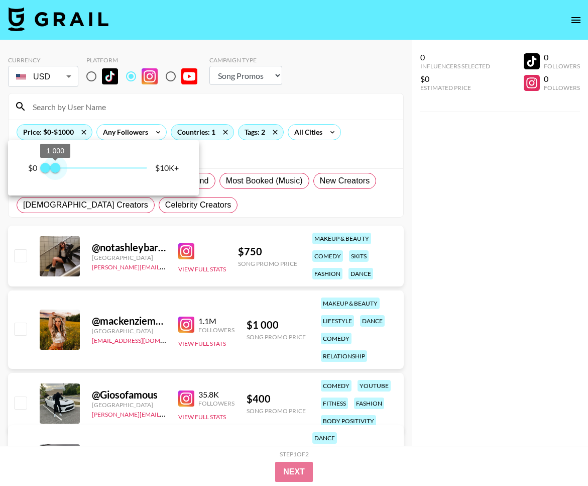
type input "750"
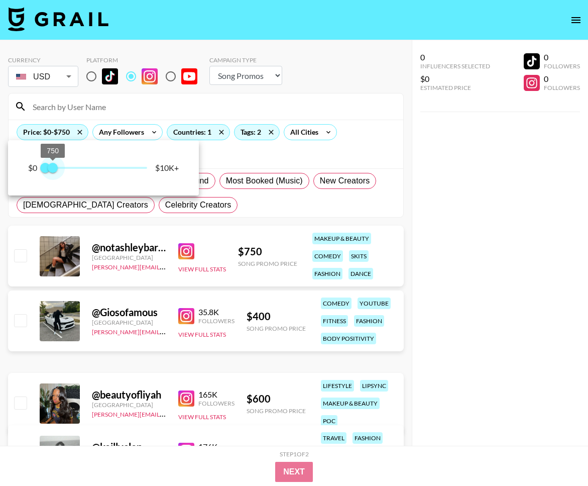
click at [54, 168] on span "750" at bounding box center [53, 168] width 10 height 10
click at [308, 168] on div at bounding box center [294, 243] width 588 height 486
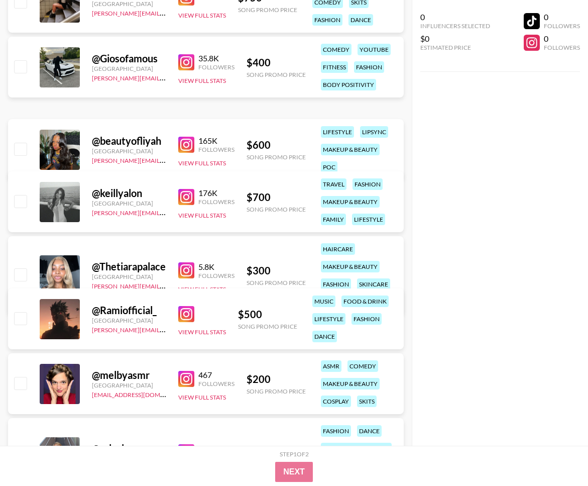
scroll to position [266, 0]
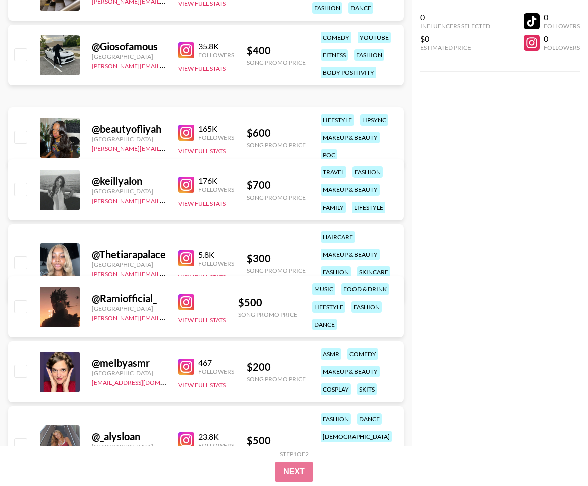
click at [184, 126] on img at bounding box center [186, 133] width 16 height 16
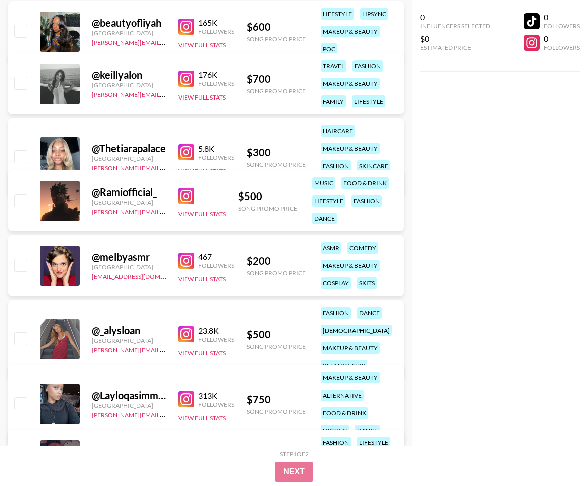
scroll to position [401, 0]
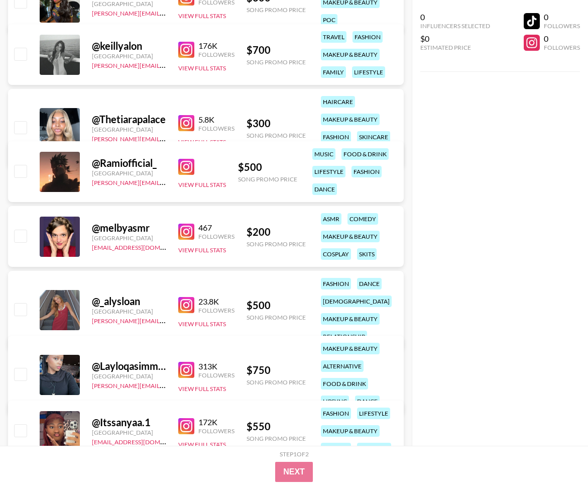
click at [186, 304] on img at bounding box center [186, 305] width 16 height 16
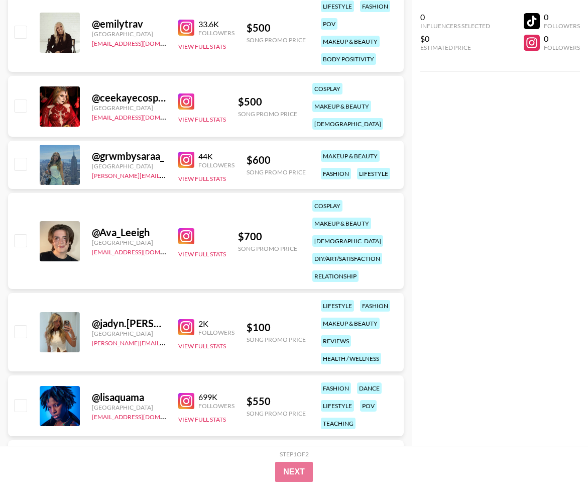
scroll to position [940, 0]
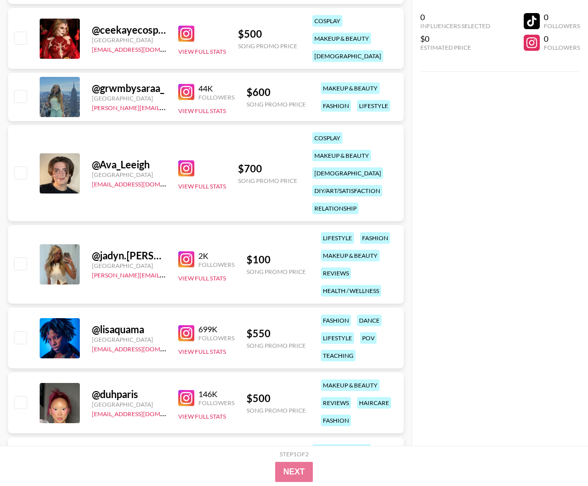
click at [186, 259] on img at bounding box center [186, 259] width 16 height 16
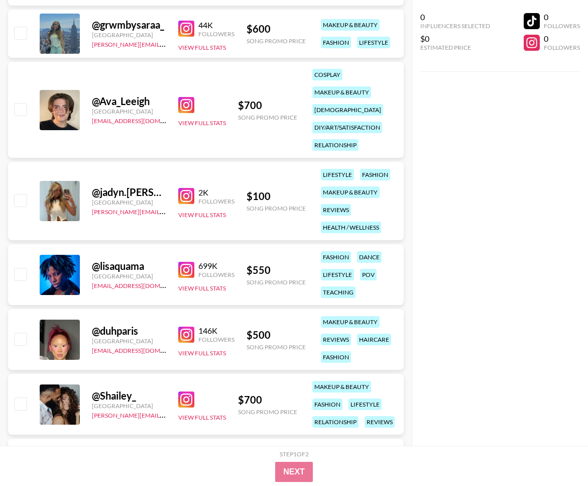
scroll to position [1062, 0]
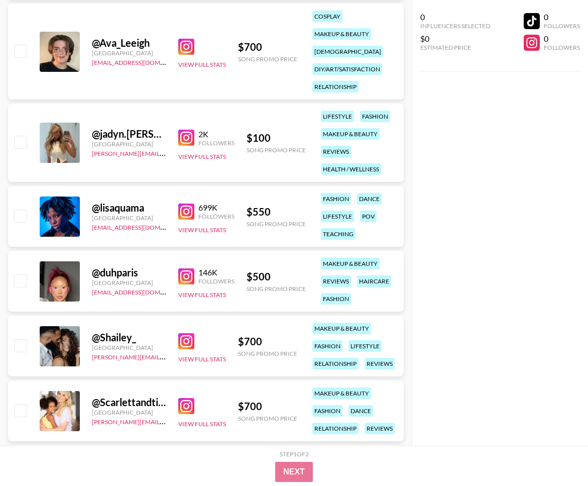
click at [183, 277] on img at bounding box center [186, 276] width 16 height 16
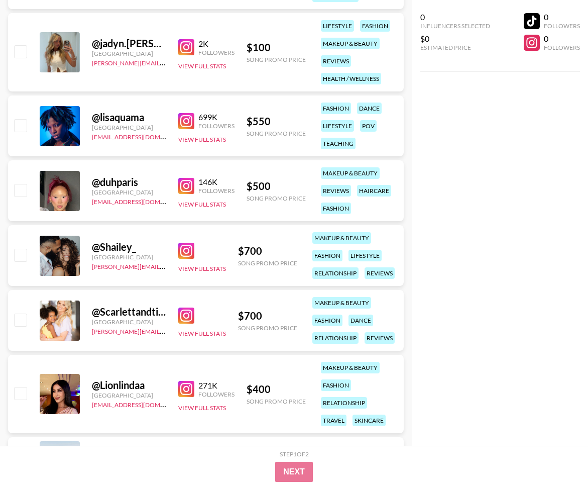
scroll to position [1197, 0]
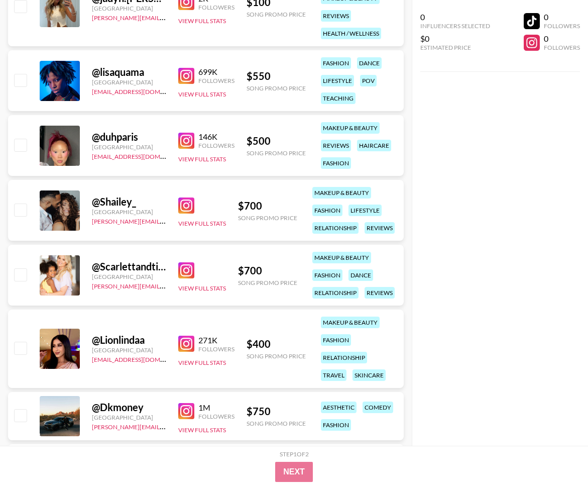
click at [190, 268] on img at bounding box center [186, 270] width 16 height 16
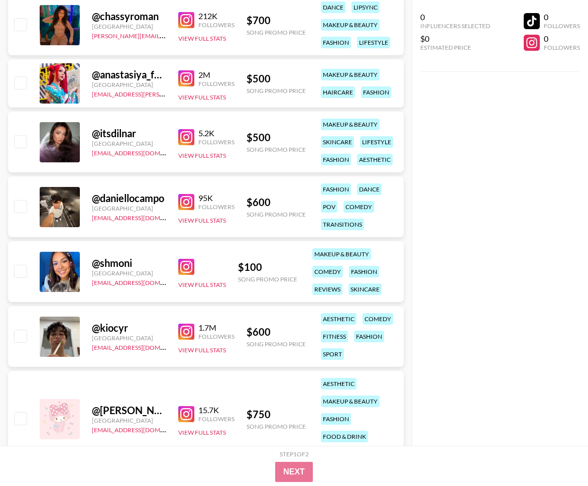
scroll to position [1849, 0]
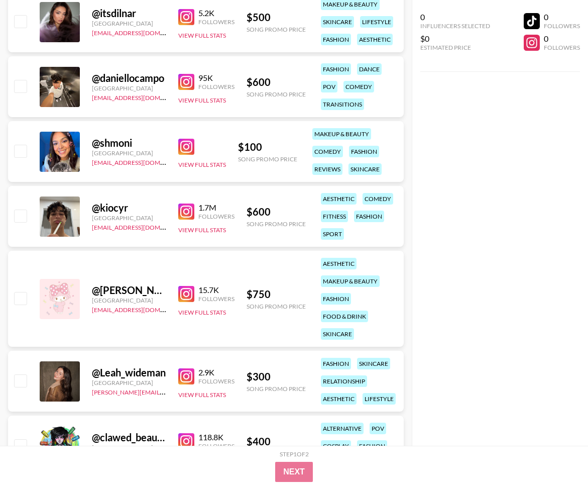
click at [189, 293] on img at bounding box center [186, 294] width 16 height 16
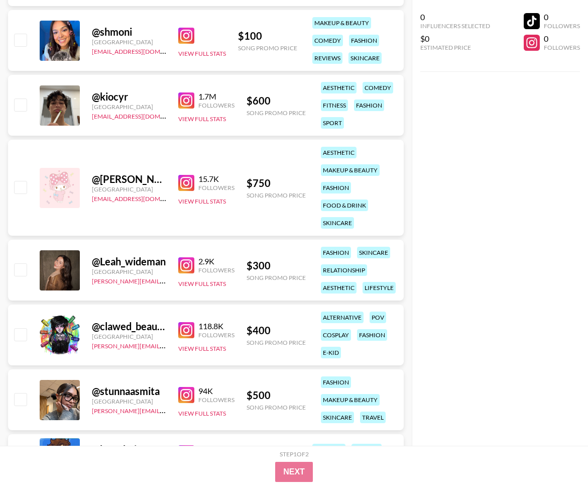
click at [191, 266] on img at bounding box center [186, 265] width 16 height 16
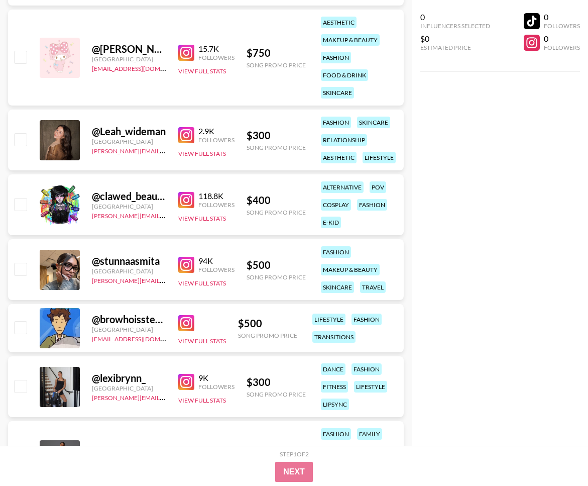
scroll to position [2193, 0]
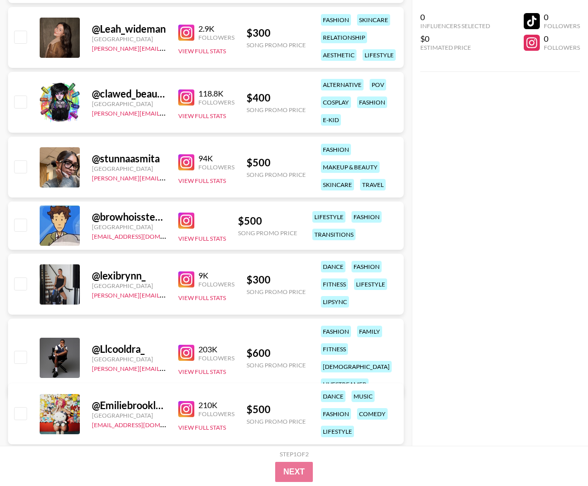
click at [186, 165] on img at bounding box center [186, 162] width 16 height 16
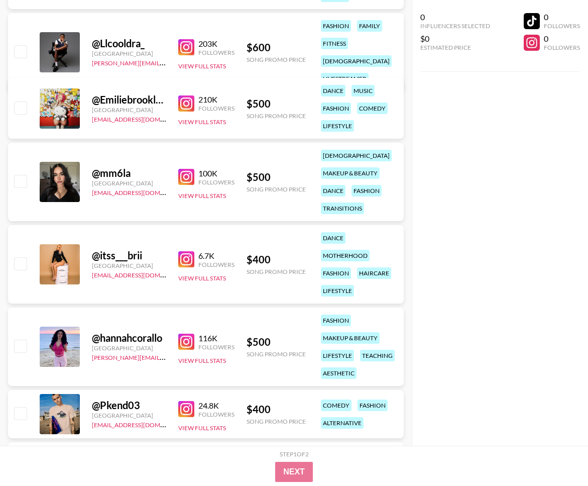
scroll to position [2625, 0]
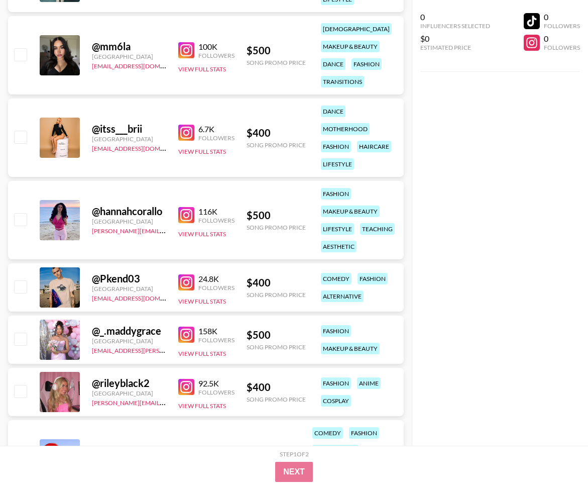
click at [188, 218] on img at bounding box center [186, 215] width 16 height 16
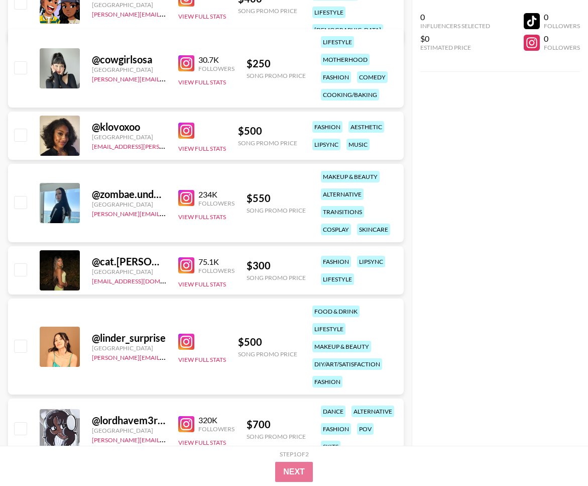
scroll to position [3151, 0]
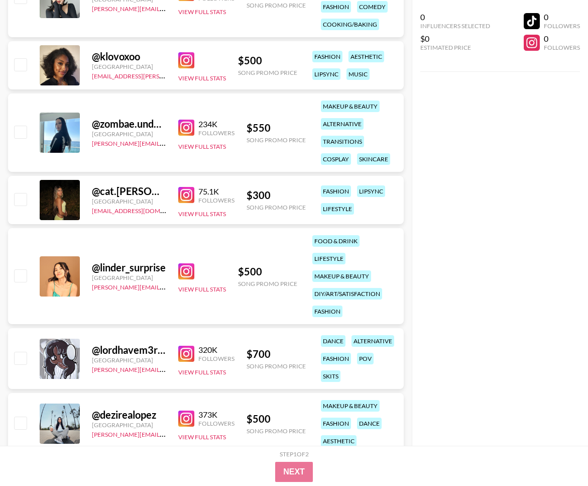
click at [188, 196] on img at bounding box center [186, 195] width 16 height 16
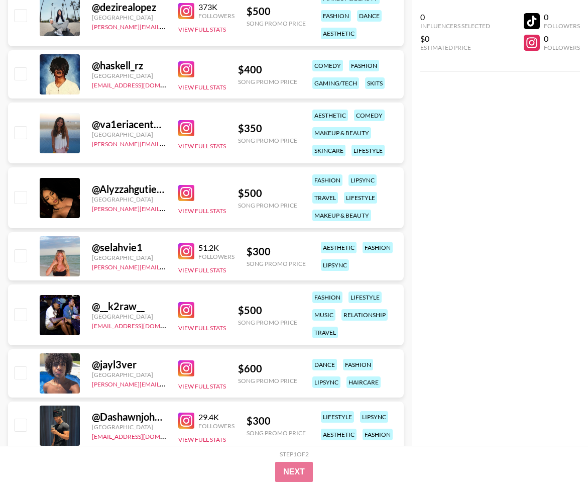
scroll to position [3571, 0]
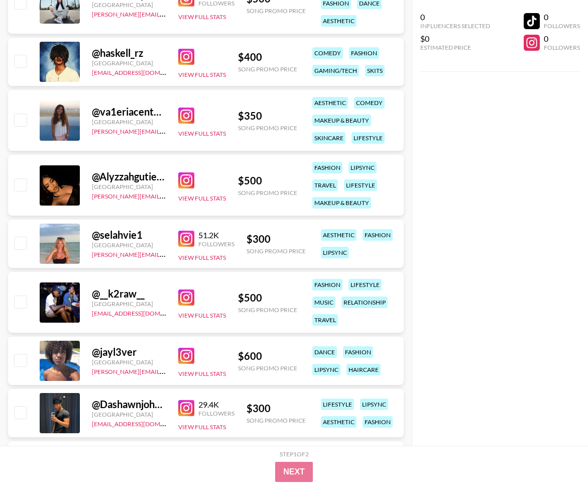
click at [188, 238] on img at bounding box center [186, 239] width 16 height 16
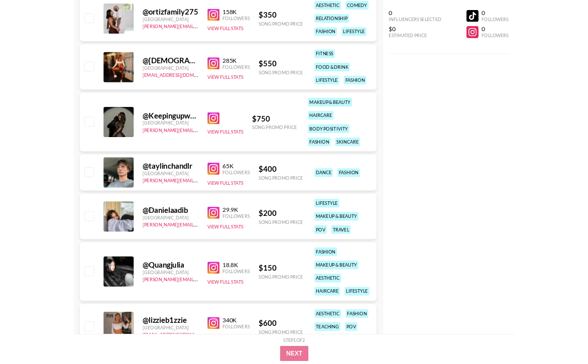
scroll to position [4019, 0]
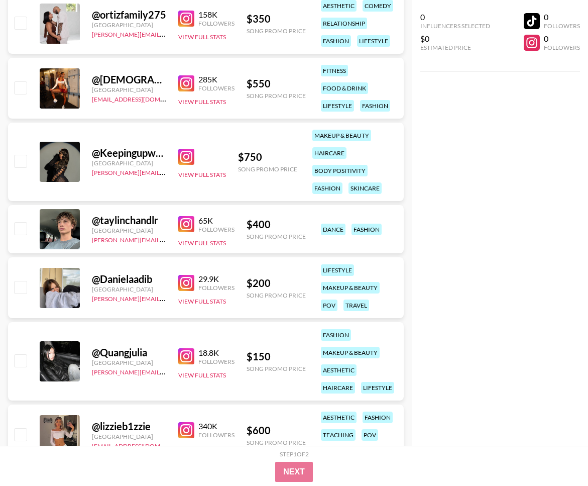
click at [189, 84] on img at bounding box center [186, 83] width 16 height 16
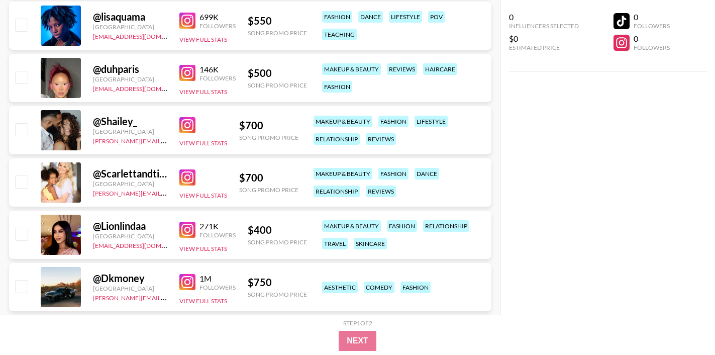
scroll to position [0, 0]
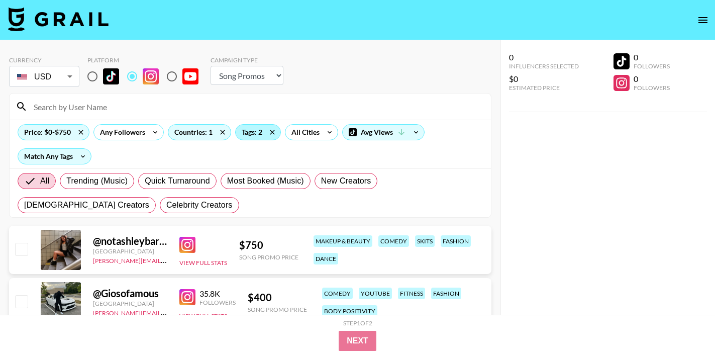
click at [247, 129] on div "Tags: 2" at bounding box center [258, 132] width 45 height 15
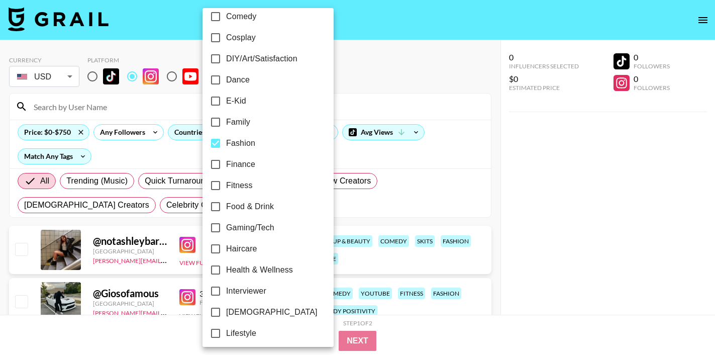
scroll to position [378, 0]
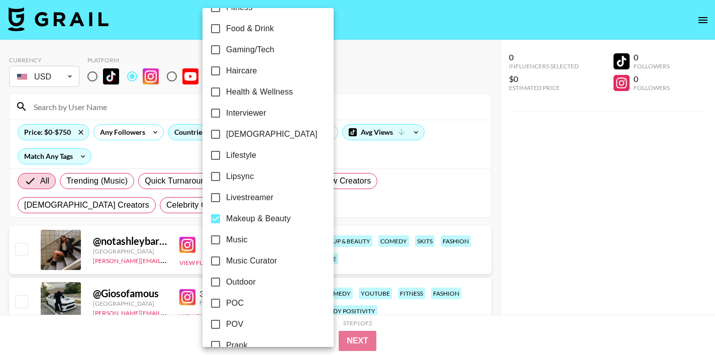
click at [248, 219] on span "Makeup & Beauty" at bounding box center [258, 218] width 65 height 12
click at [226, 219] on input "Makeup & Beauty" at bounding box center [215, 218] width 21 height 21
checkbox input "false"
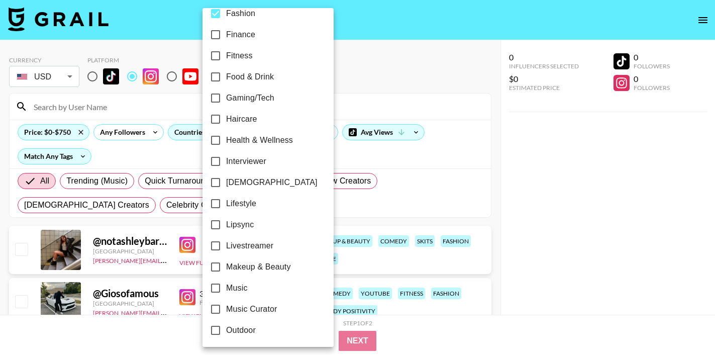
scroll to position [300, 0]
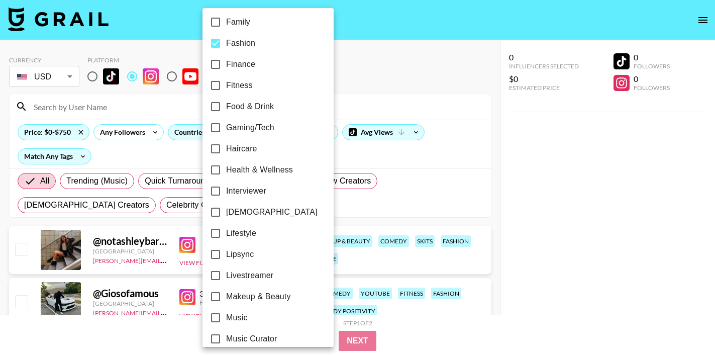
click at [243, 82] on span "Fitness" at bounding box center [239, 85] width 27 height 12
click at [226, 82] on input "Fitness" at bounding box center [215, 85] width 21 height 21
checkbox input "true"
click at [381, 83] on div at bounding box center [357, 177] width 715 height 355
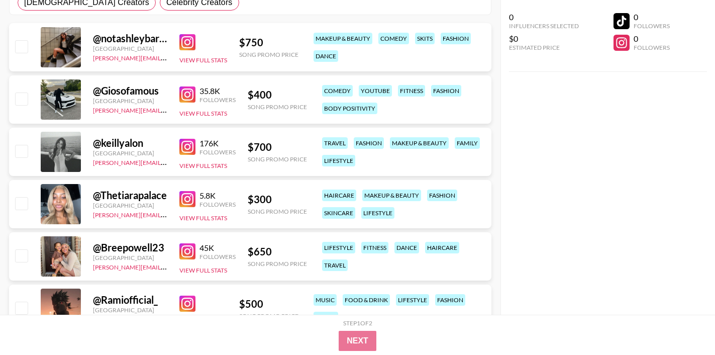
scroll to position [398, 0]
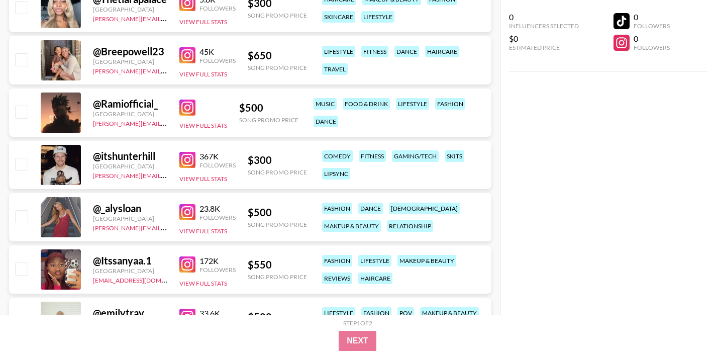
click at [187, 58] on img at bounding box center [187, 55] width 16 height 16
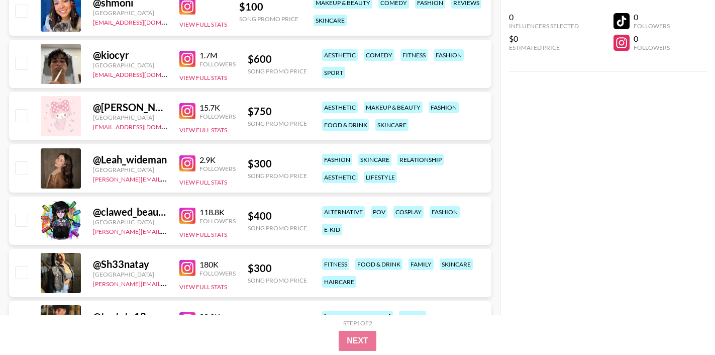
scroll to position [1576, 0]
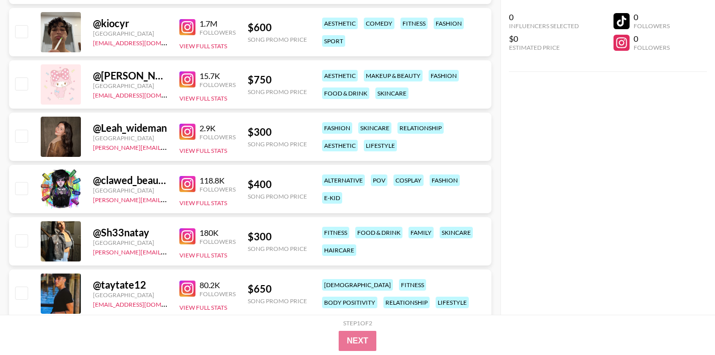
click at [189, 127] on img at bounding box center [187, 132] width 16 height 16
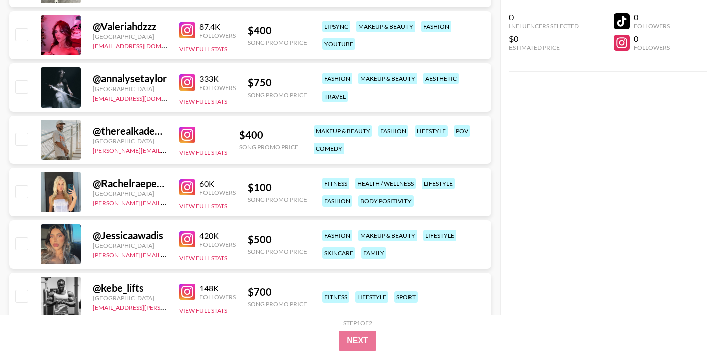
scroll to position [3617, 0]
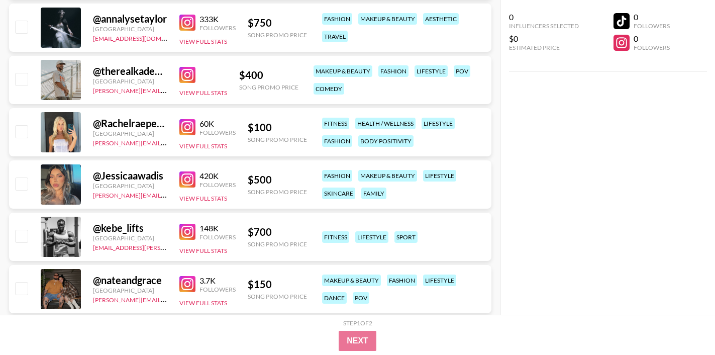
click at [181, 125] on img at bounding box center [187, 127] width 16 height 16
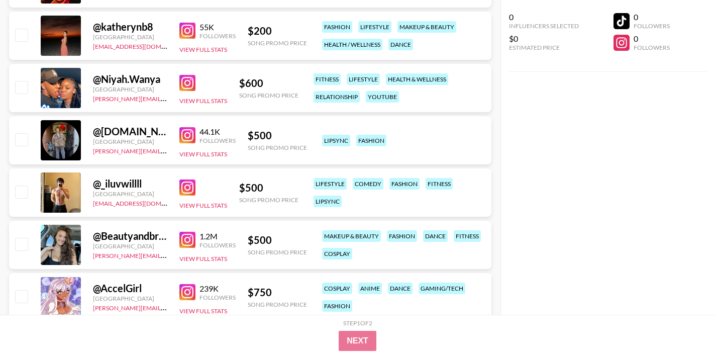
scroll to position [4318, 0]
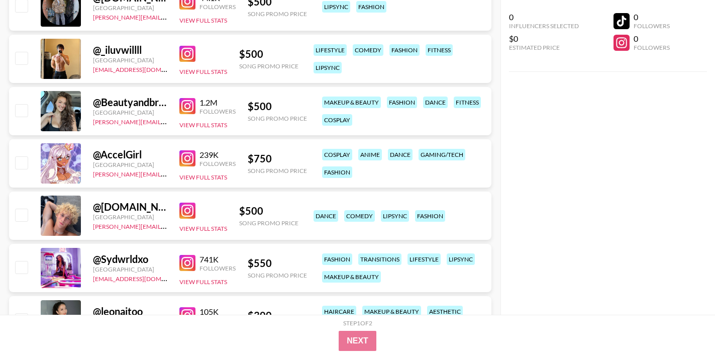
click at [188, 108] on img at bounding box center [187, 106] width 16 height 16
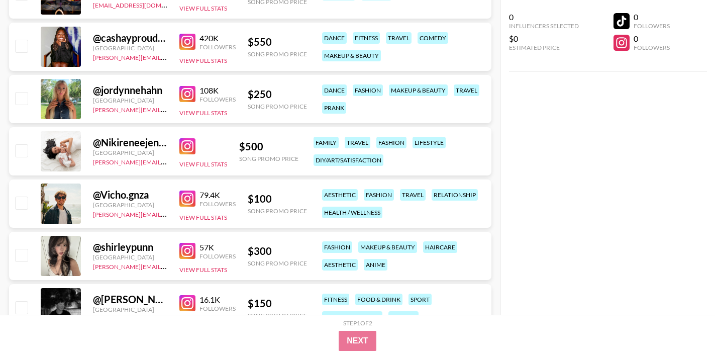
scroll to position [5572, 0]
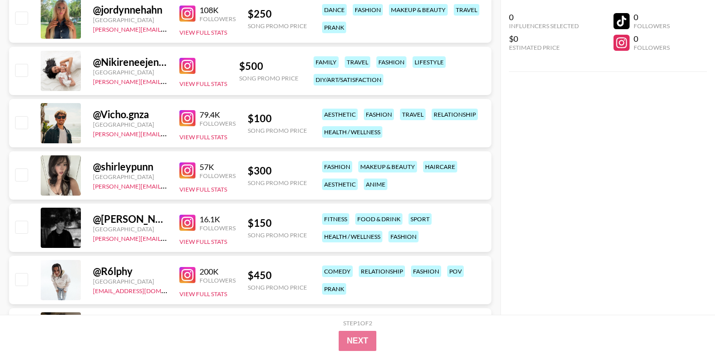
click at [187, 172] on img at bounding box center [187, 170] width 16 height 16
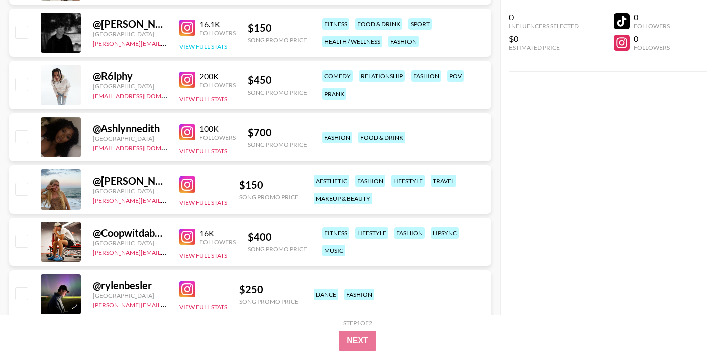
scroll to position [5770, 0]
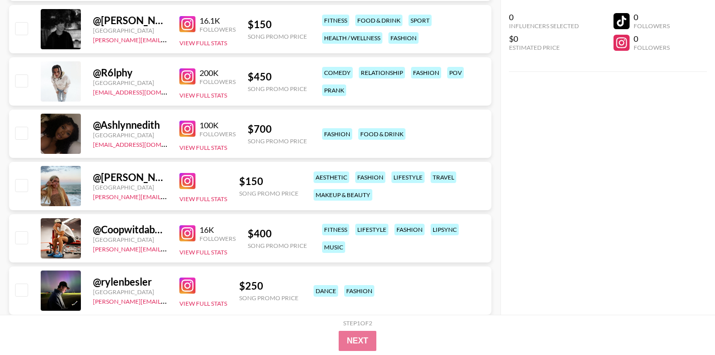
click at [190, 131] on img at bounding box center [187, 129] width 16 height 16
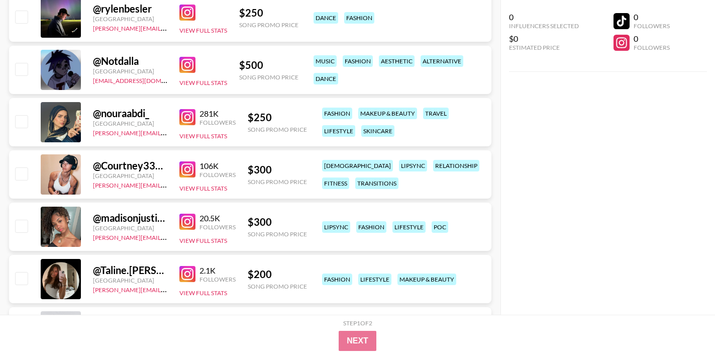
scroll to position [6094, 0]
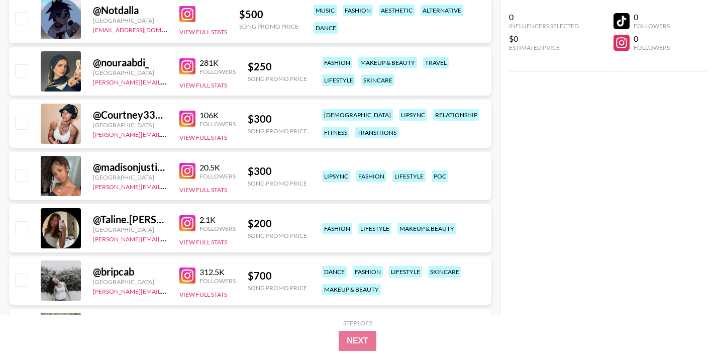
click at [186, 171] on img at bounding box center [187, 171] width 16 height 16
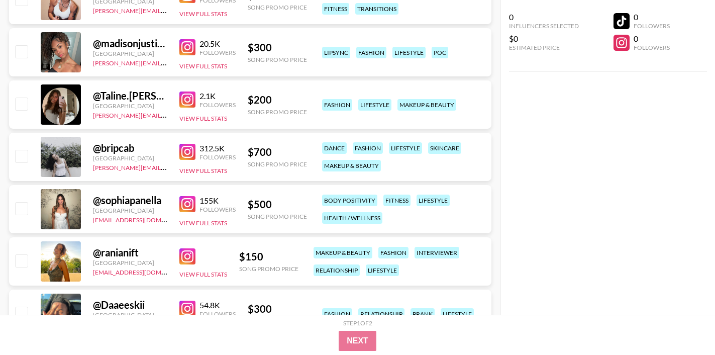
scroll to position [6366, 0]
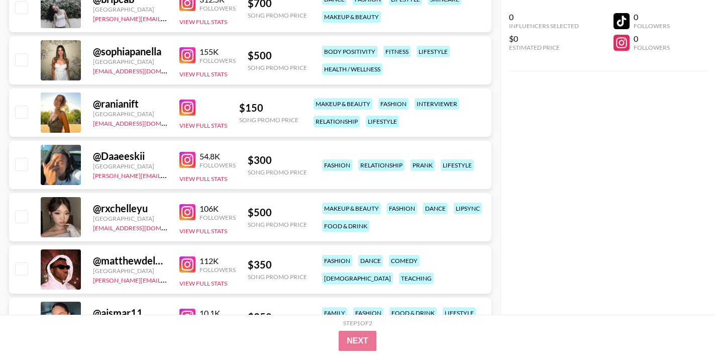
click at [185, 58] on img at bounding box center [187, 55] width 16 height 16
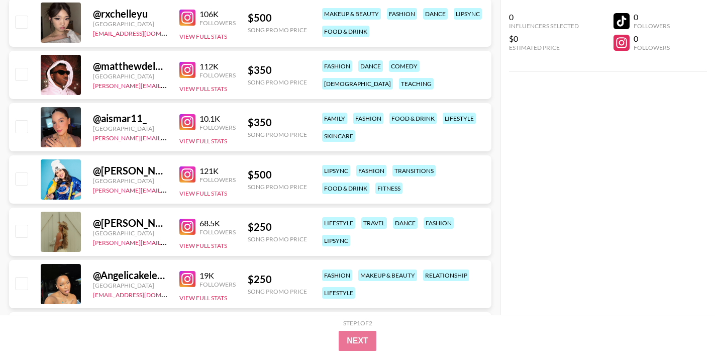
scroll to position [6568, 0]
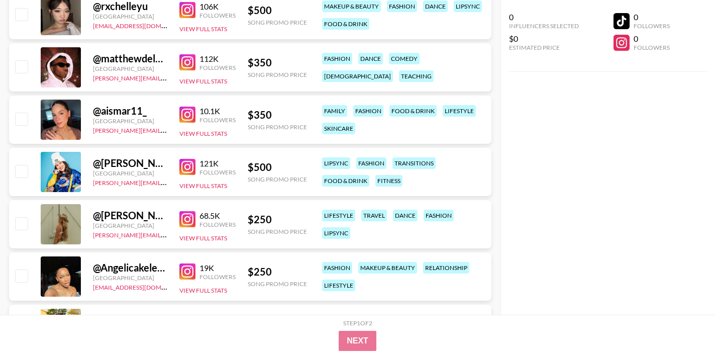
click at [189, 8] on img at bounding box center [187, 10] width 16 height 16
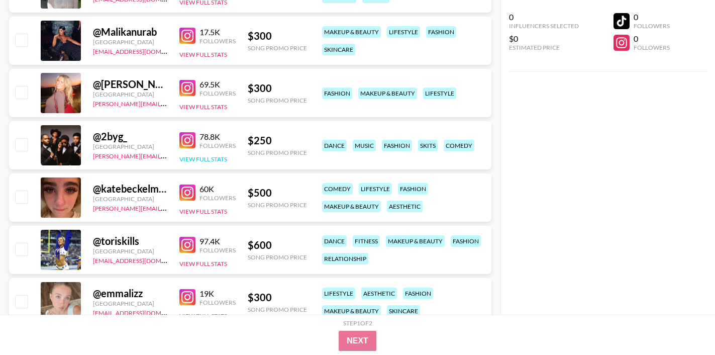
scroll to position [7013, 0]
click at [186, 190] on img at bounding box center [187, 192] width 16 height 16
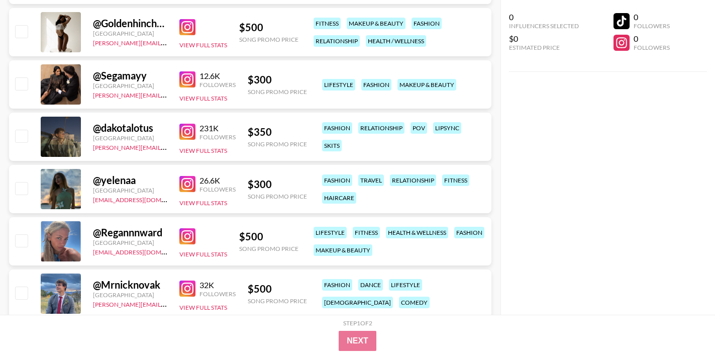
scroll to position [7629, 0]
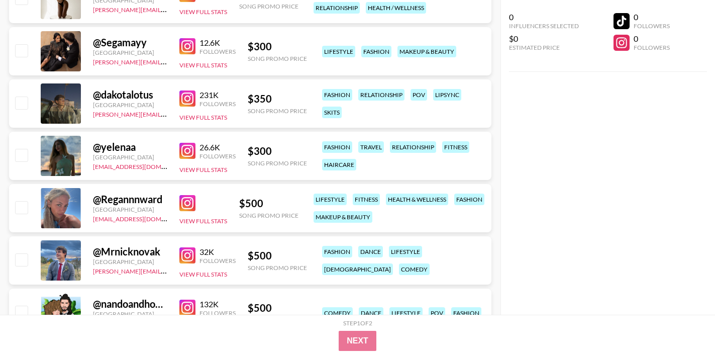
click at [182, 204] on img at bounding box center [187, 203] width 16 height 16
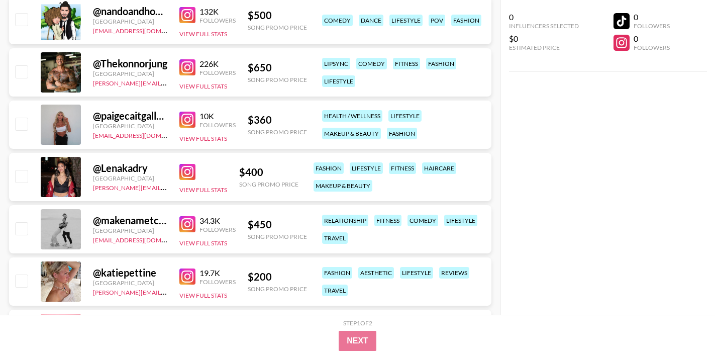
scroll to position [8006, 0]
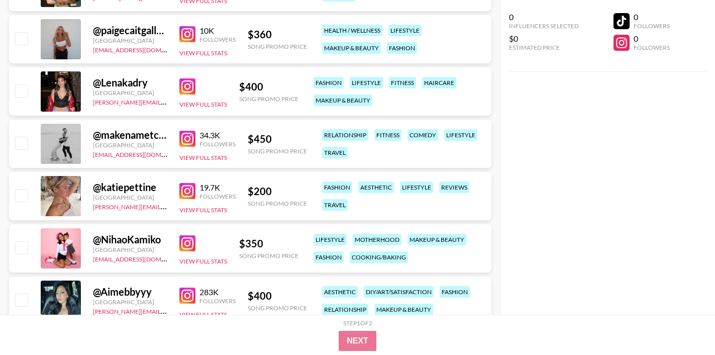
click at [189, 86] on img at bounding box center [187, 86] width 16 height 16
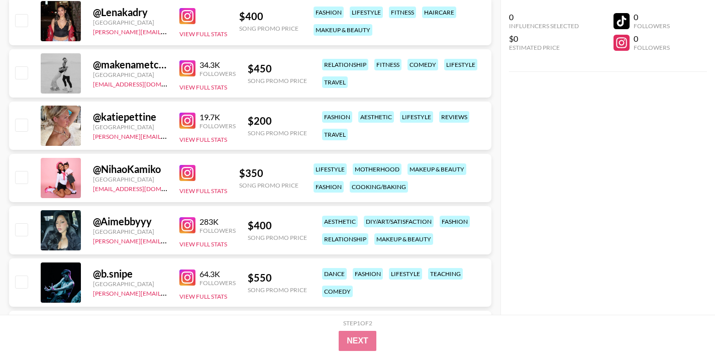
scroll to position [8113, 0]
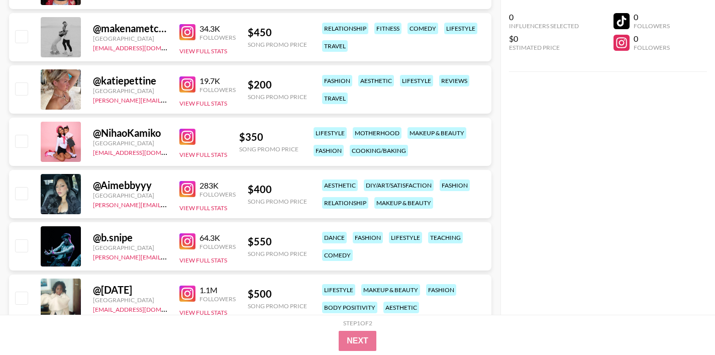
click at [194, 186] on img at bounding box center [187, 189] width 16 height 16
click at [186, 191] on img at bounding box center [187, 189] width 16 height 16
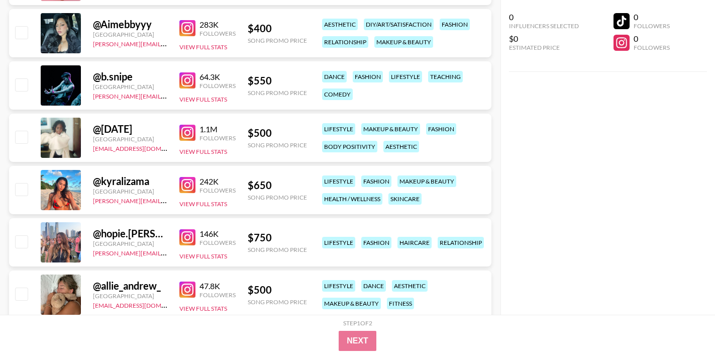
scroll to position [8276, 0]
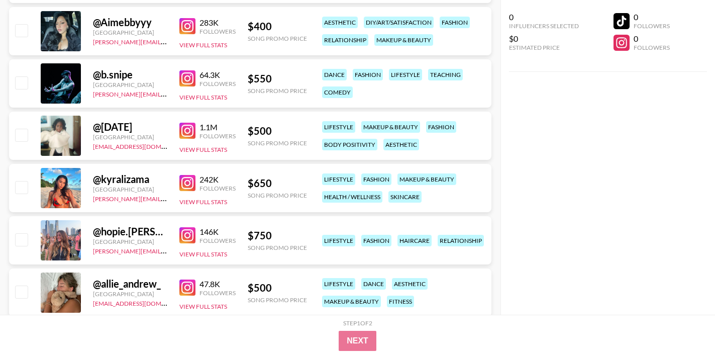
click at [186, 188] on img at bounding box center [187, 183] width 16 height 16
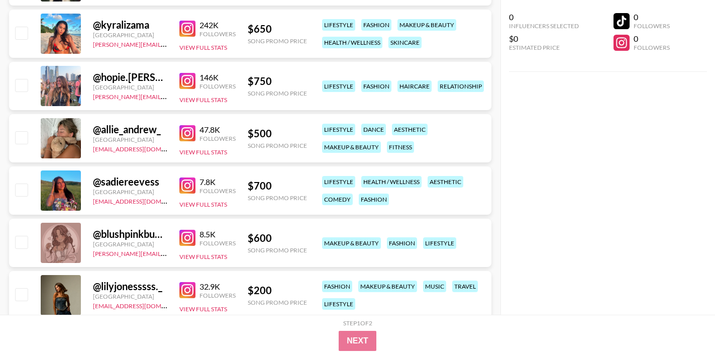
scroll to position [8509, 0]
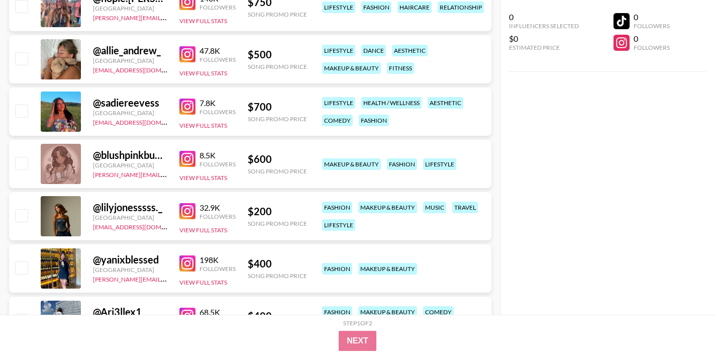
click at [187, 56] on img at bounding box center [187, 54] width 16 height 16
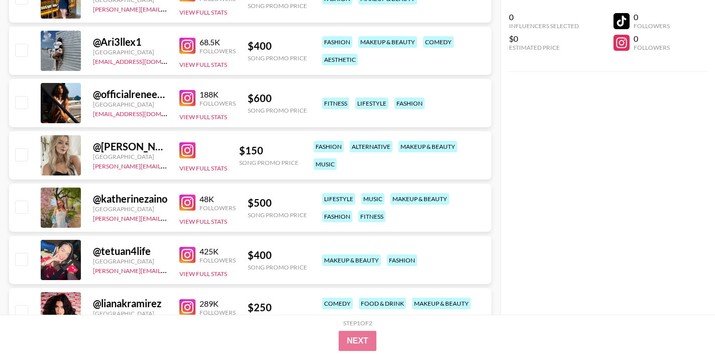
scroll to position [8900, 0]
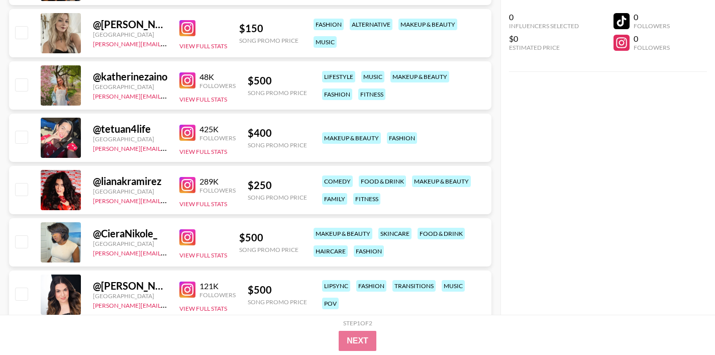
click at [183, 128] on img at bounding box center [187, 133] width 16 height 16
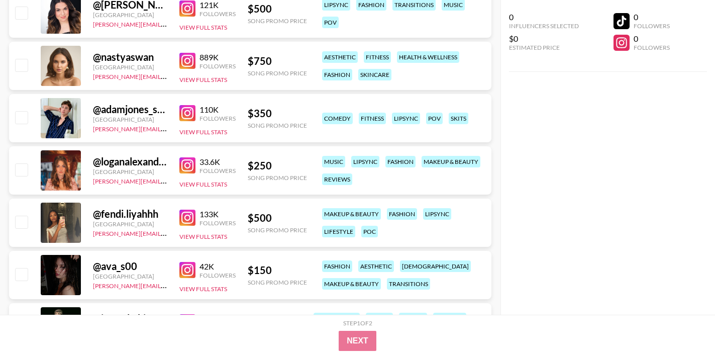
scroll to position [9249, 0]
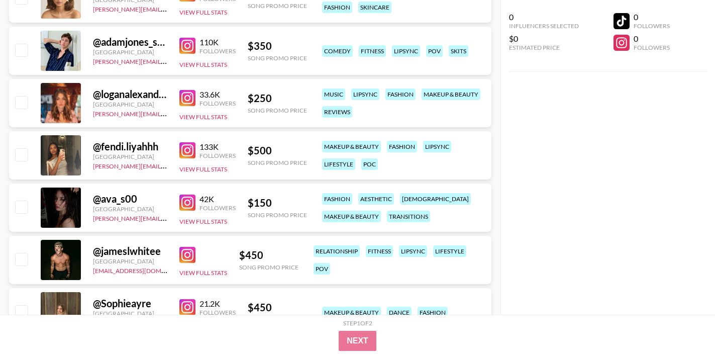
click at [188, 149] on img at bounding box center [187, 150] width 16 height 16
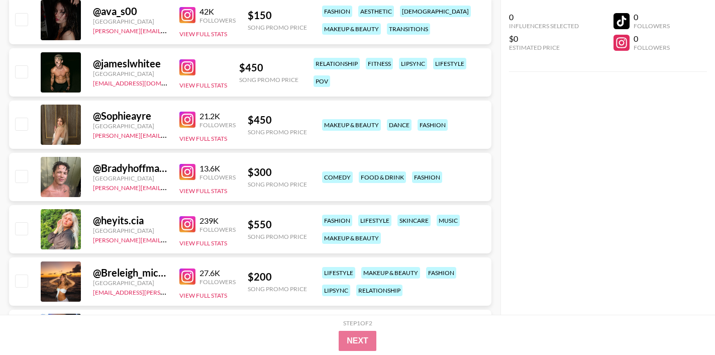
scroll to position [9475, 0]
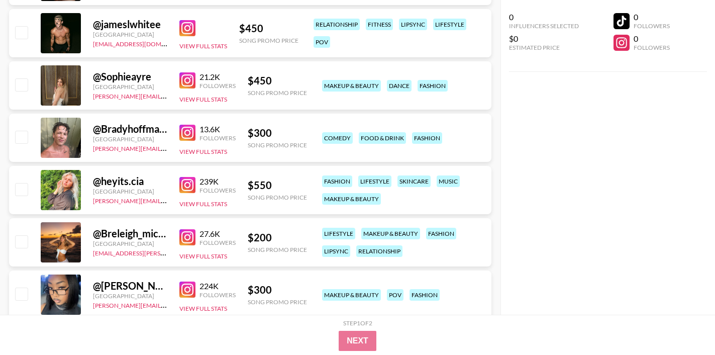
click at [185, 185] on img at bounding box center [187, 185] width 16 height 16
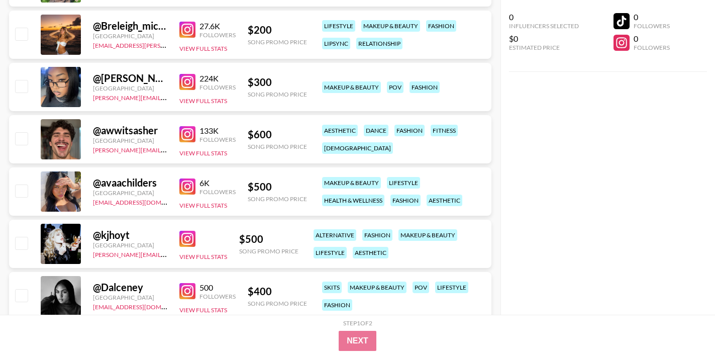
scroll to position [9686, 0]
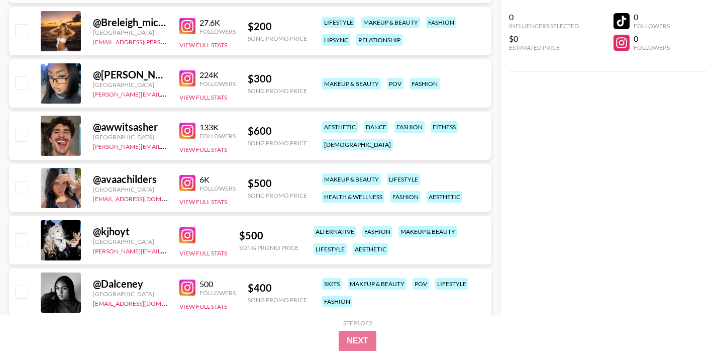
click at [181, 179] on img at bounding box center [187, 183] width 16 height 16
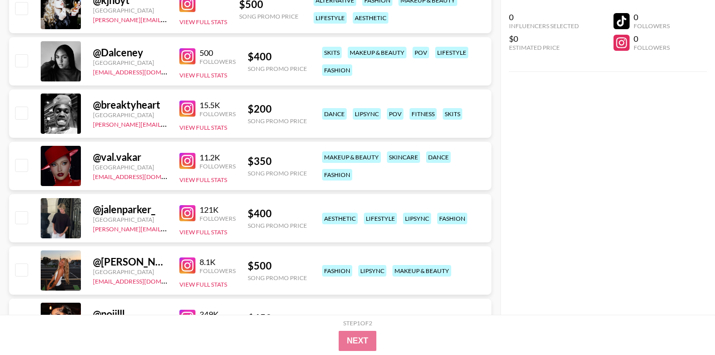
scroll to position [9833, 0]
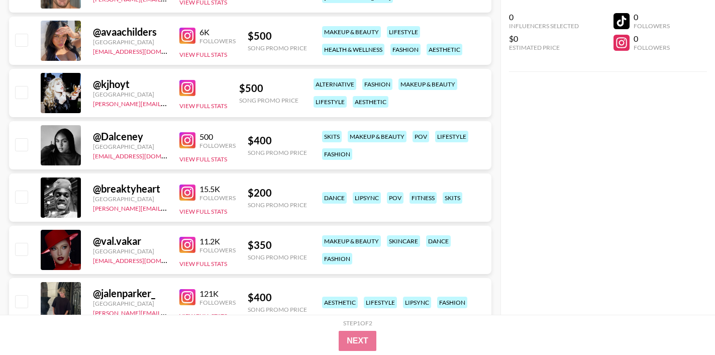
click at [188, 85] on img at bounding box center [187, 88] width 16 height 16
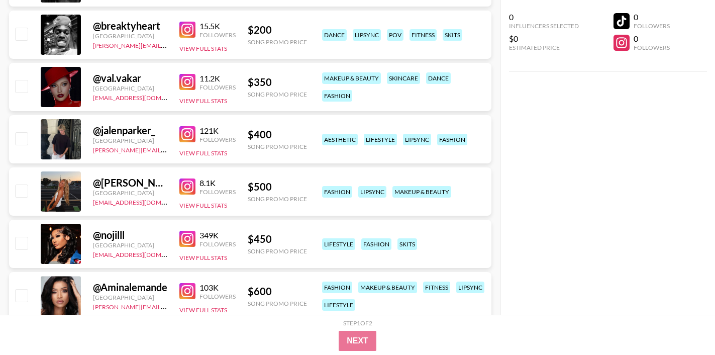
scroll to position [10037, 0]
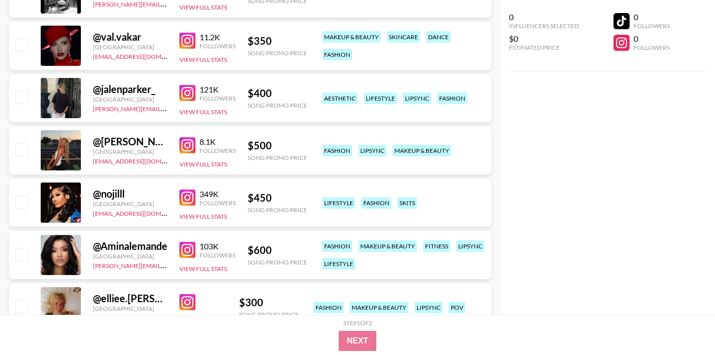
click at [185, 144] on img at bounding box center [187, 145] width 16 height 16
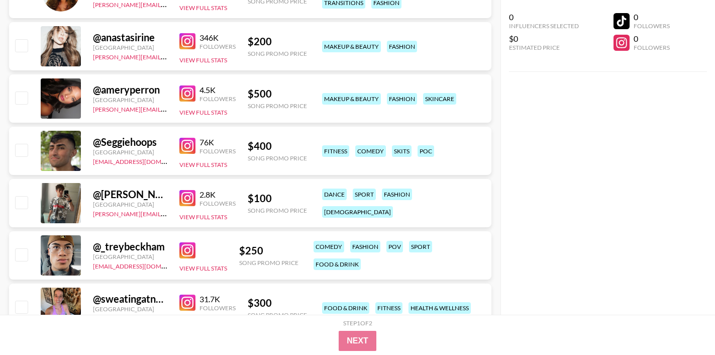
scroll to position [10834, 0]
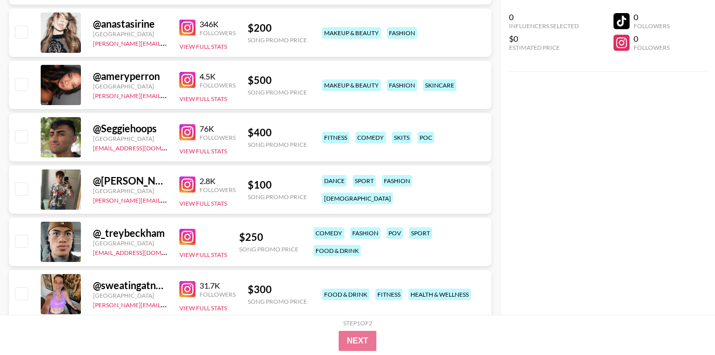
click at [185, 81] on img at bounding box center [187, 80] width 16 height 16
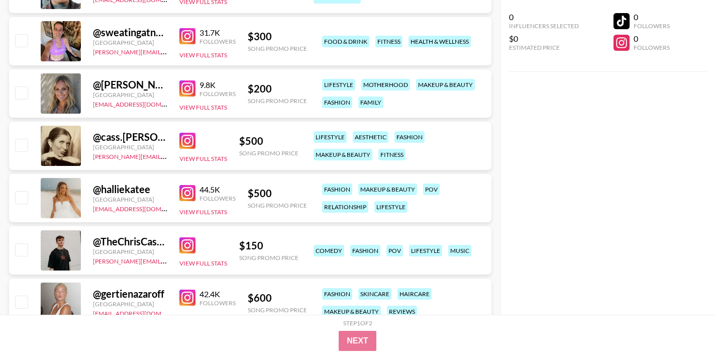
scroll to position [11114, 0]
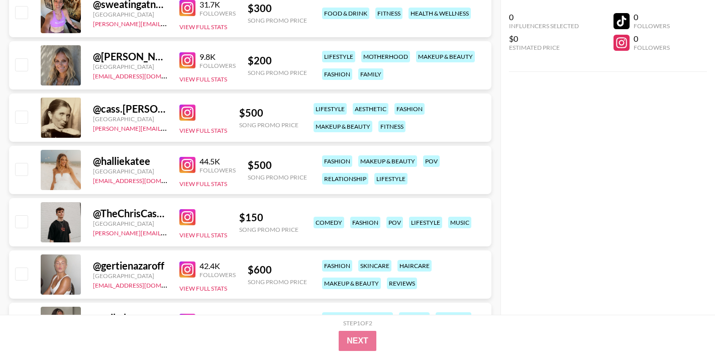
click at [190, 110] on img at bounding box center [187, 112] width 16 height 16
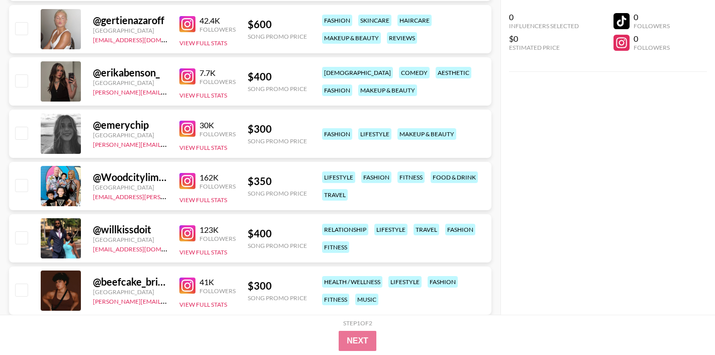
scroll to position [11437, 0]
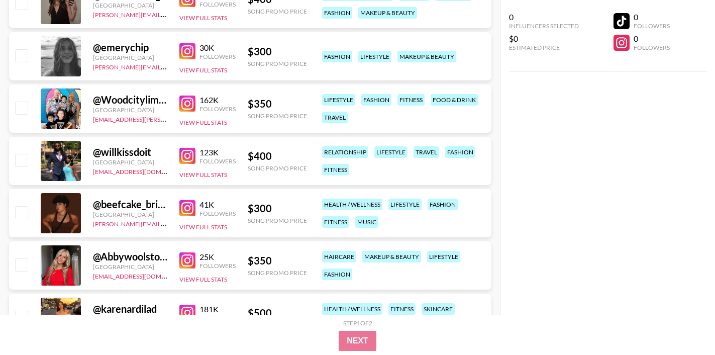
click at [186, 51] on img at bounding box center [187, 51] width 16 height 16
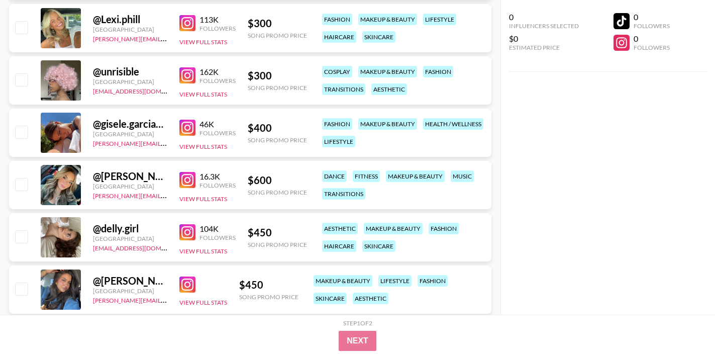
scroll to position [12059, 0]
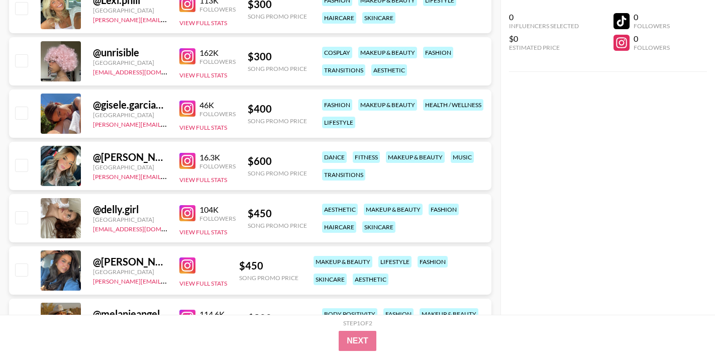
click at [184, 108] on img at bounding box center [187, 108] width 16 height 16
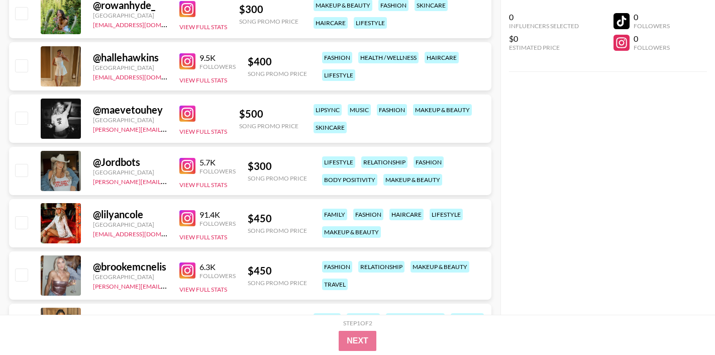
scroll to position [12783, 0]
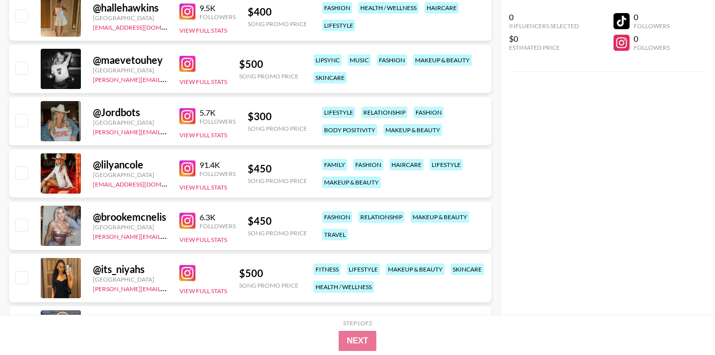
click at [187, 220] on img at bounding box center [187, 220] width 16 height 16
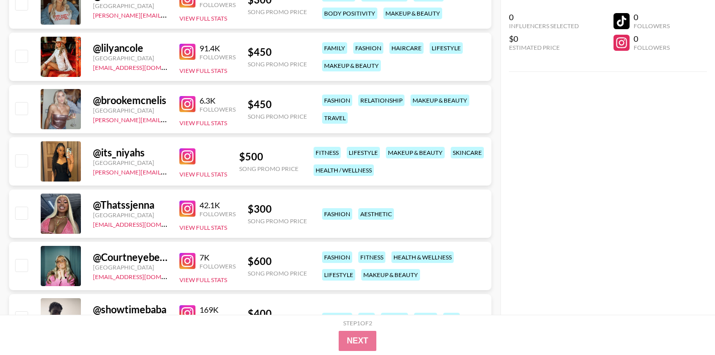
scroll to position [12987, 0]
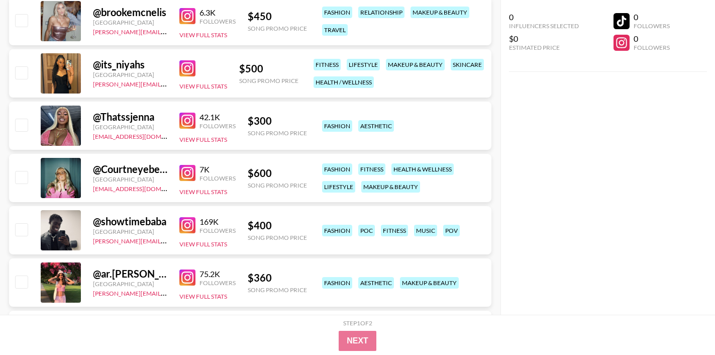
click at [193, 122] on img at bounding box center [187, 121] width 16 height 16
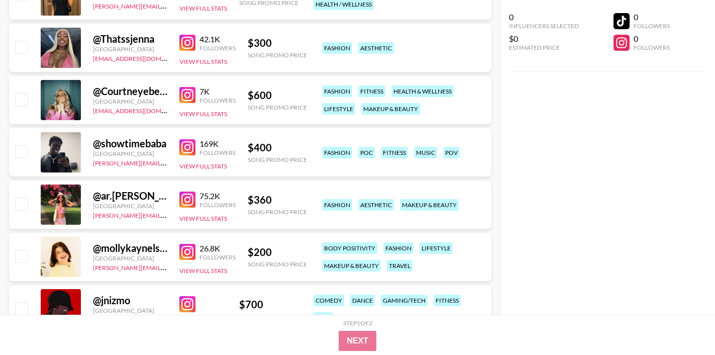
scroll to position [13144, 0]
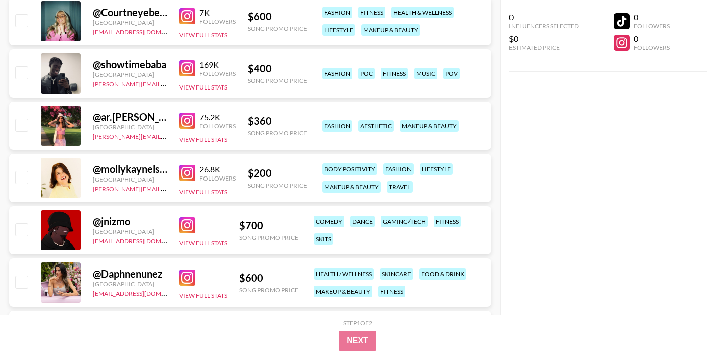
click at [187, 119] on img at bounding box center [187, 121] width 16 height 16
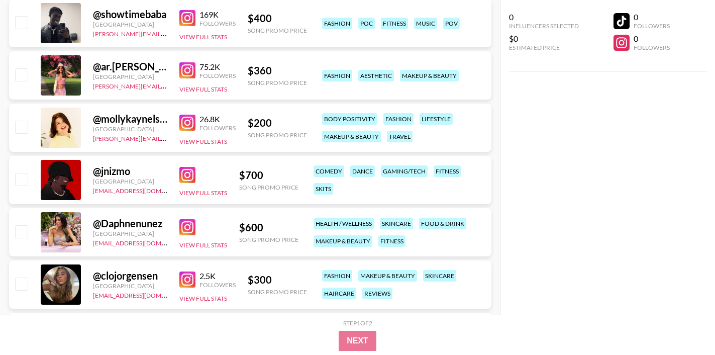
scroll to position [13224, 0]
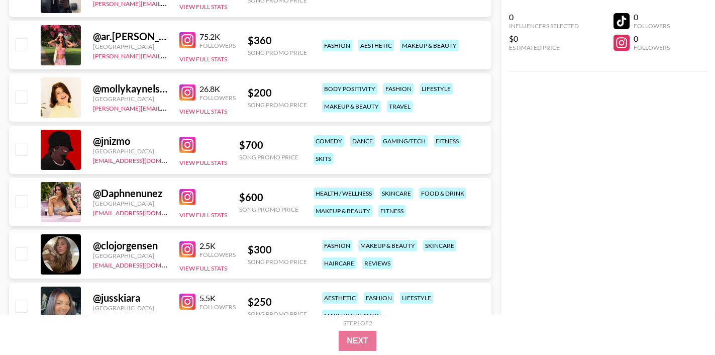
click at [194, 192] on img at bounding box center [187, 197] width 16 height 16
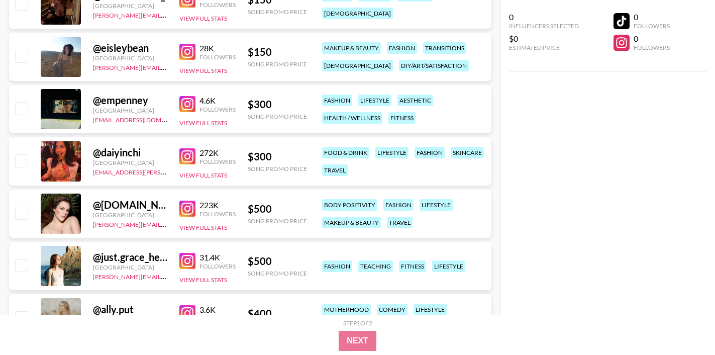
scroll to position [13787, 0]
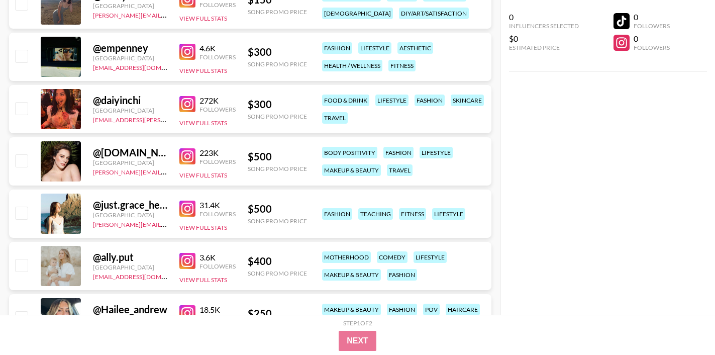
click at [188, 101] on img at bounding box center [187, 104] width 16 height 16
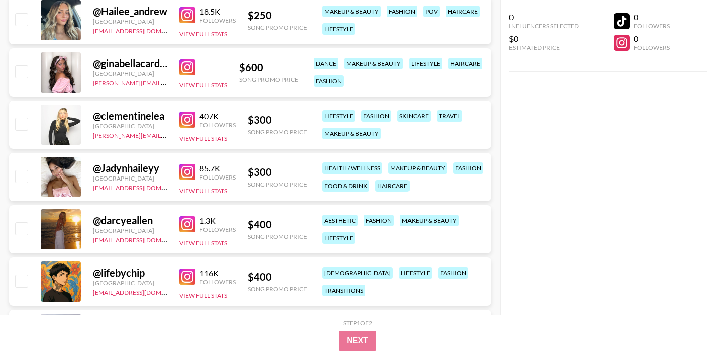
scroll to position [14097, 0]
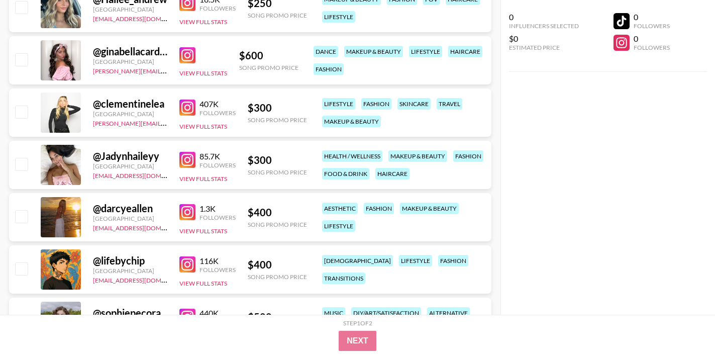
click at [188, 212] on img at bounding box center [187, 212] width 16 height 16
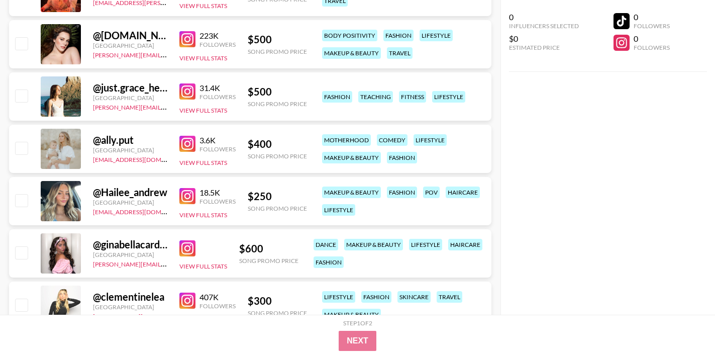
scroll to position [0, 0]
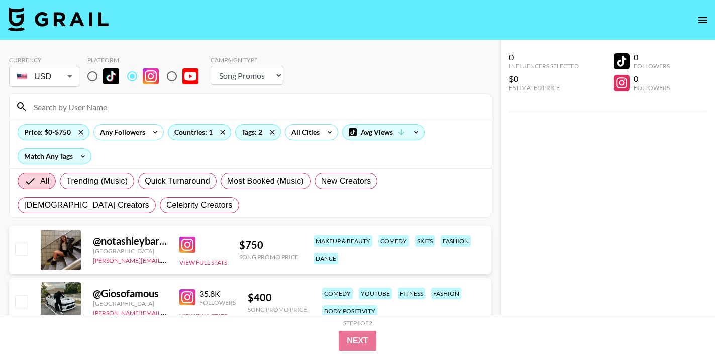
click at [135, 164] on div "Price: $0-$750 Any Followers Countries: 1 Tags: 2 All Cities Avg Views Match An…" at bounding box center [250, 144] width 481 height 49
click at [153, 174] on label "Quick Turnaround" at bounding box center [177, 181] width 78 height 16
click at [145, 181] on input "Quick Turnaround" at bounding box center [145, 181] width 0 height 0
radio input "true"
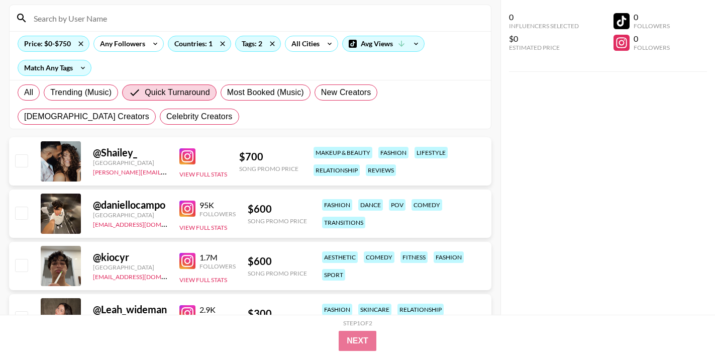
scroll to position [171, 0]
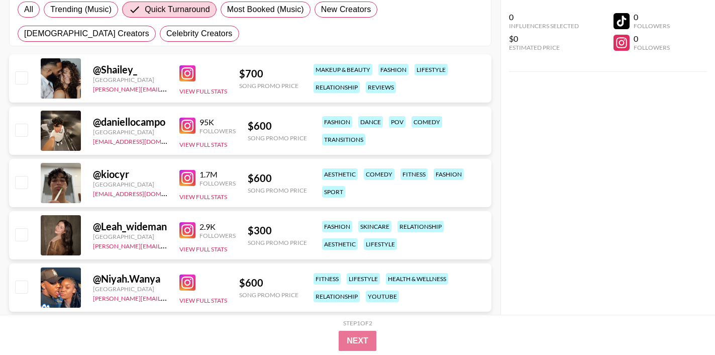
click at [188, 72] on img at bounding box center [187, 73] width 16 height 16
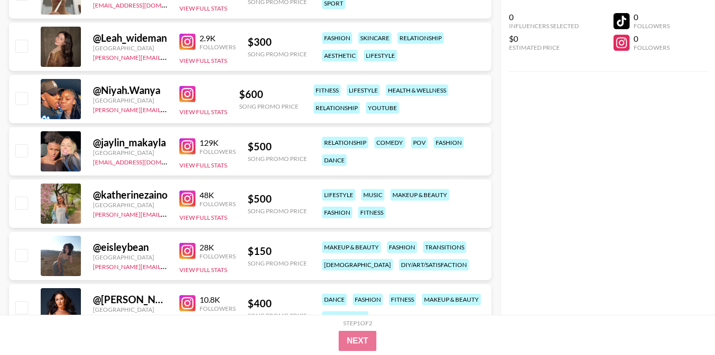
scroll to position [367, 0]
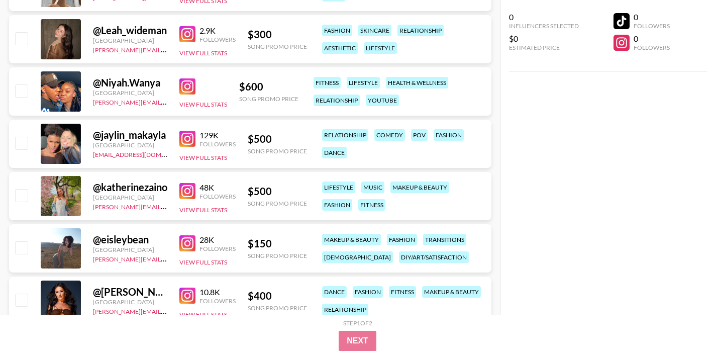
click at [188, 137] on img at bounding box center [187, 139] width 16 height 16
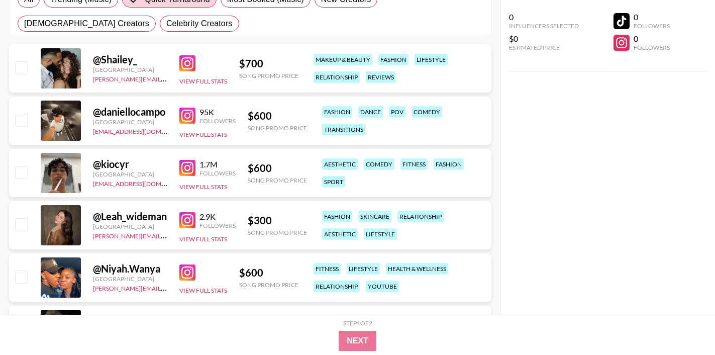
scroll to position [198, 0]
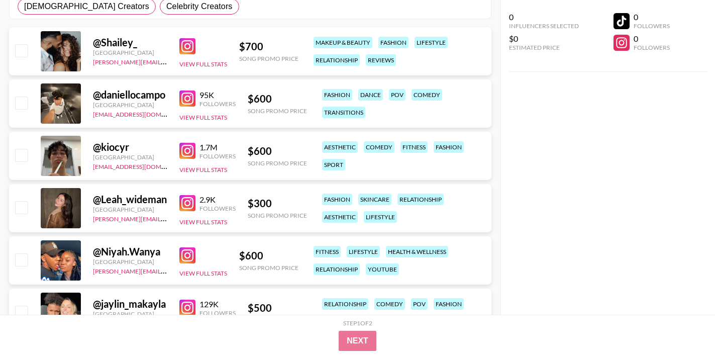
click at [191, 253] on img at bounding box center [187, 255] width 16 height 16
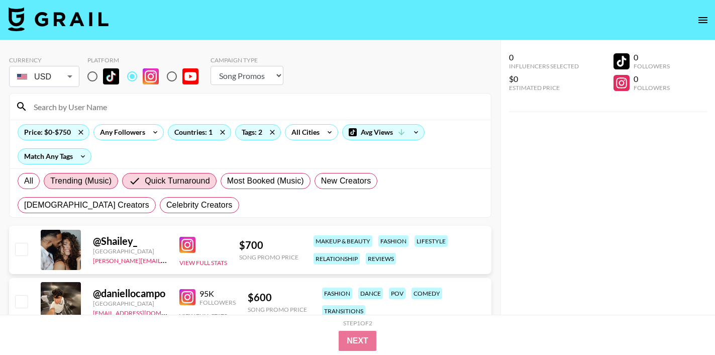
click at [105, 176] on span "Trending (Music)" at bounding box center [80, 181] width 61 height 12
click at [50, 181] on input "Trending (Music)" at bounding box center [50, 181] width 0 height 0
radio input "true"
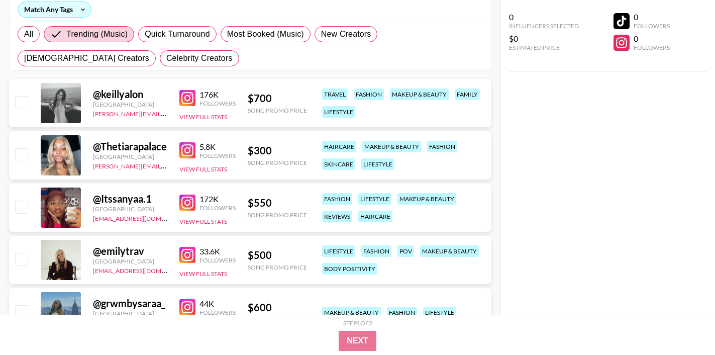
scroll to position [165, 0]
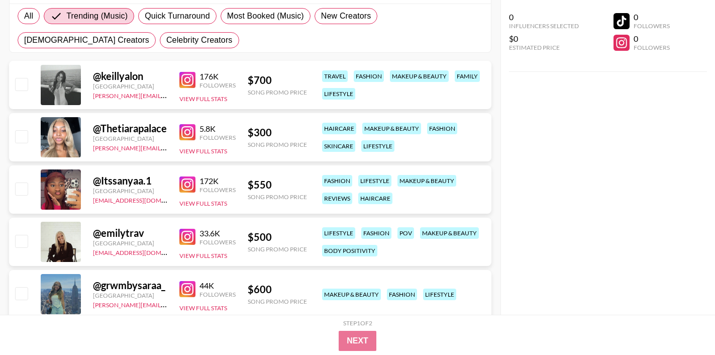
click at [189, 183] on img at bounding box center [187, 184] width 16 height 16
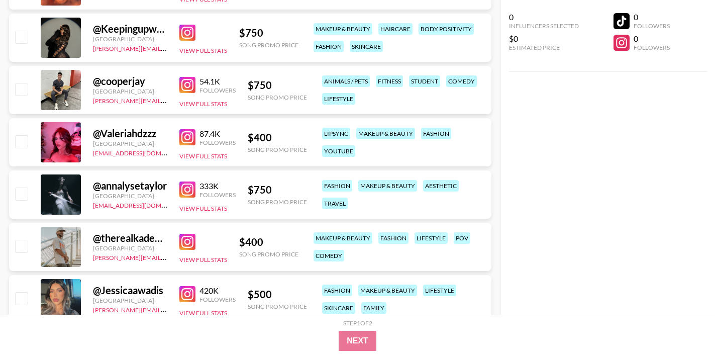
scroll to position [1784, 0]
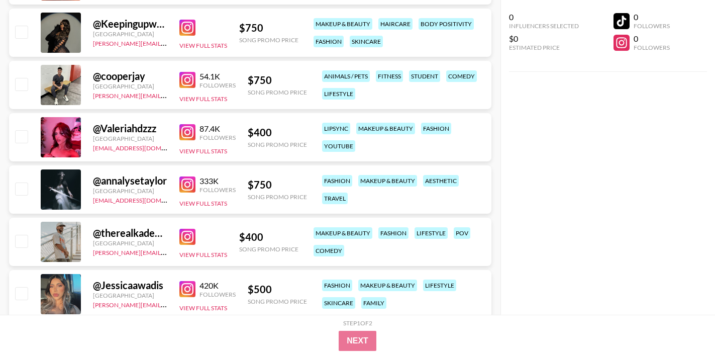
click at [190, 130] on img at bounding box center [187, 132] width 16 height 16
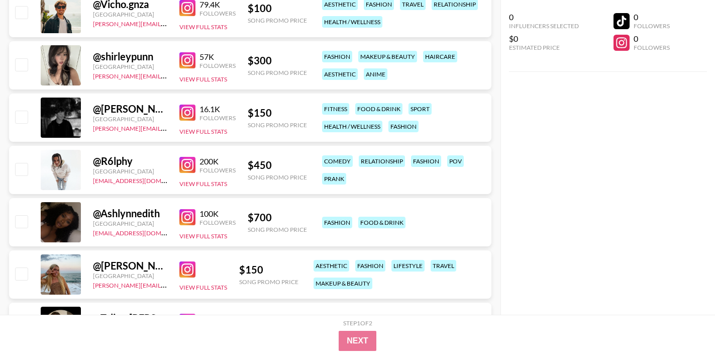
scroll to position [2563, 0]
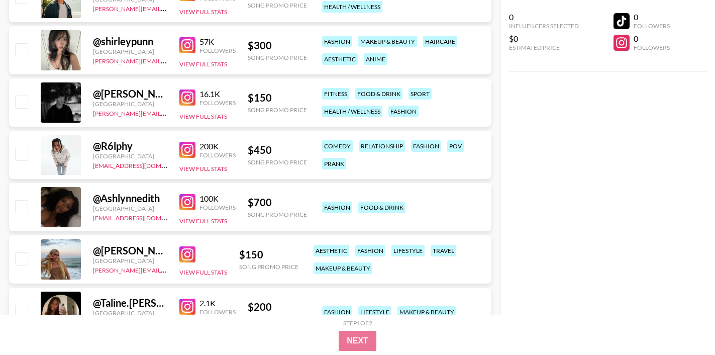
click at [194, 202] on img at bounding box center [187, 202] width 16 height 16
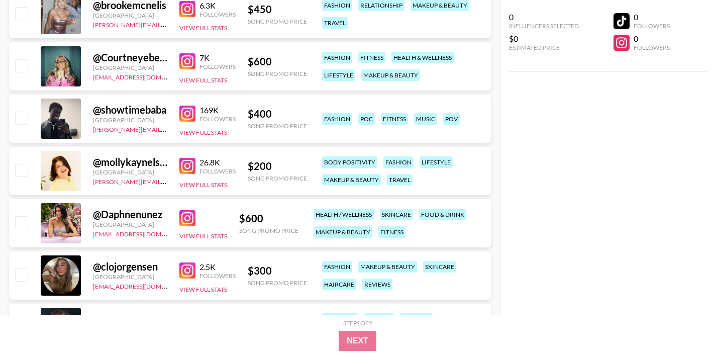
scroll to position [5324, 0]
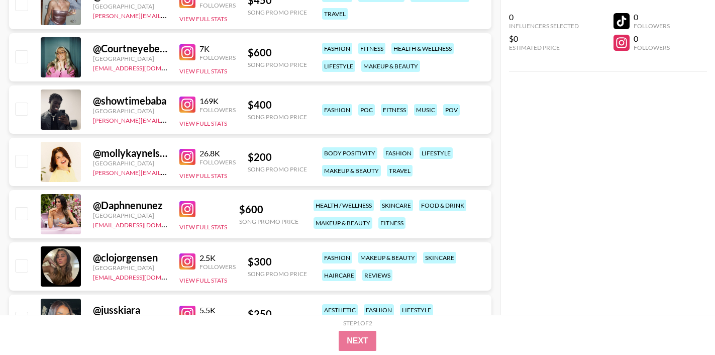
click at [185, 211] on img at bounding box center [187, 209] width 16 height 16
